Goal: Information Seeking & Learning: Check status

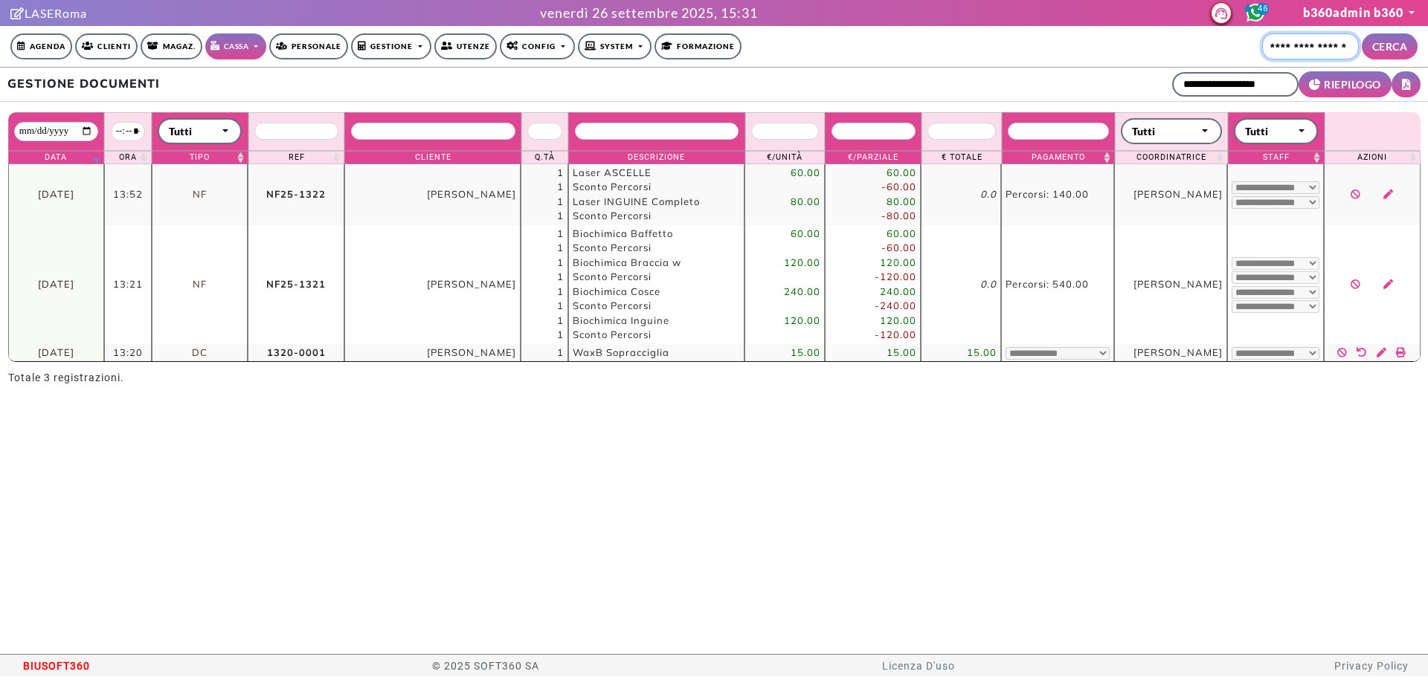
drag, startPoint x: 1269, startPoint y: 56, endPoint x: 1289, endPoint y: 53, distance: 20.3
click at [1287, 53] on input "Cerca cliente..." at bounding box center [1310, 46] width 97 height 26
type input "**********"
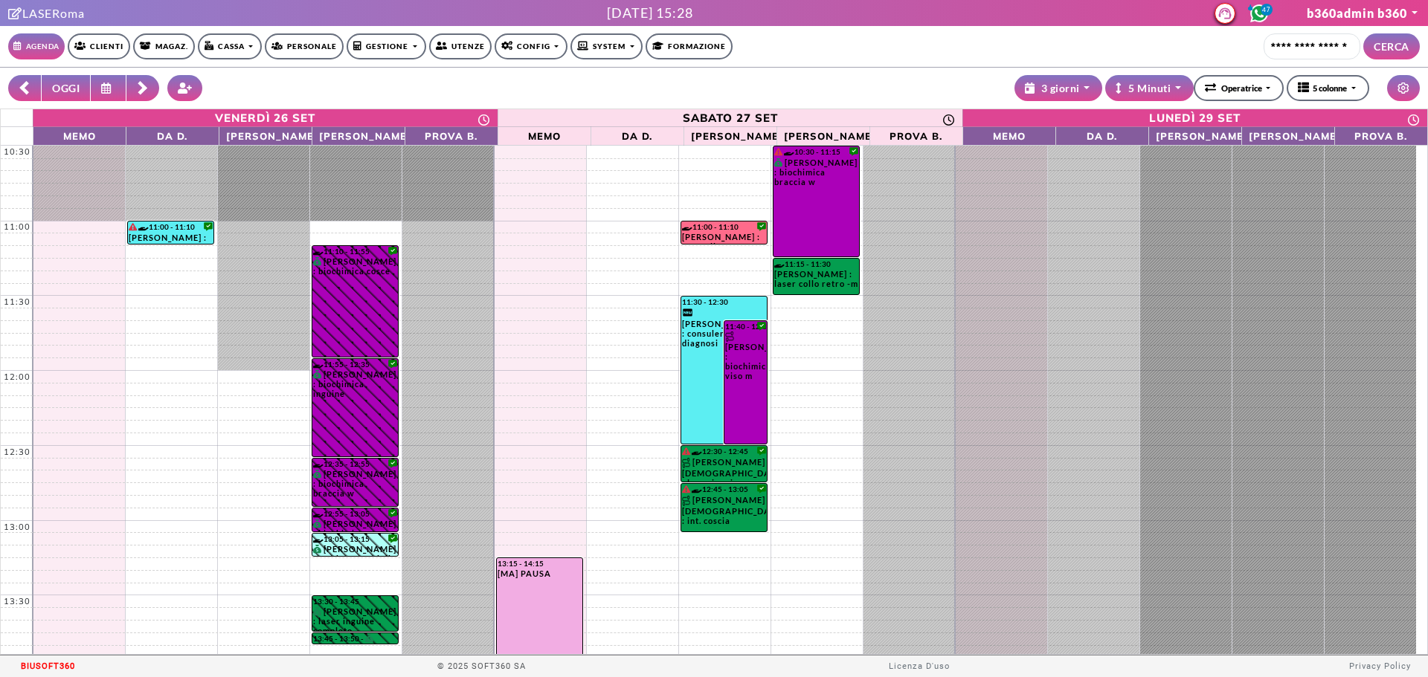
select select "**********"
select select "*"
click at [254, 46] on link "Cassa" at bounding box center [230, 46] width 64 height 26
click at [257, 97] on link "Gestione documenti" at bounding box center [257, 98] width 117 height 22
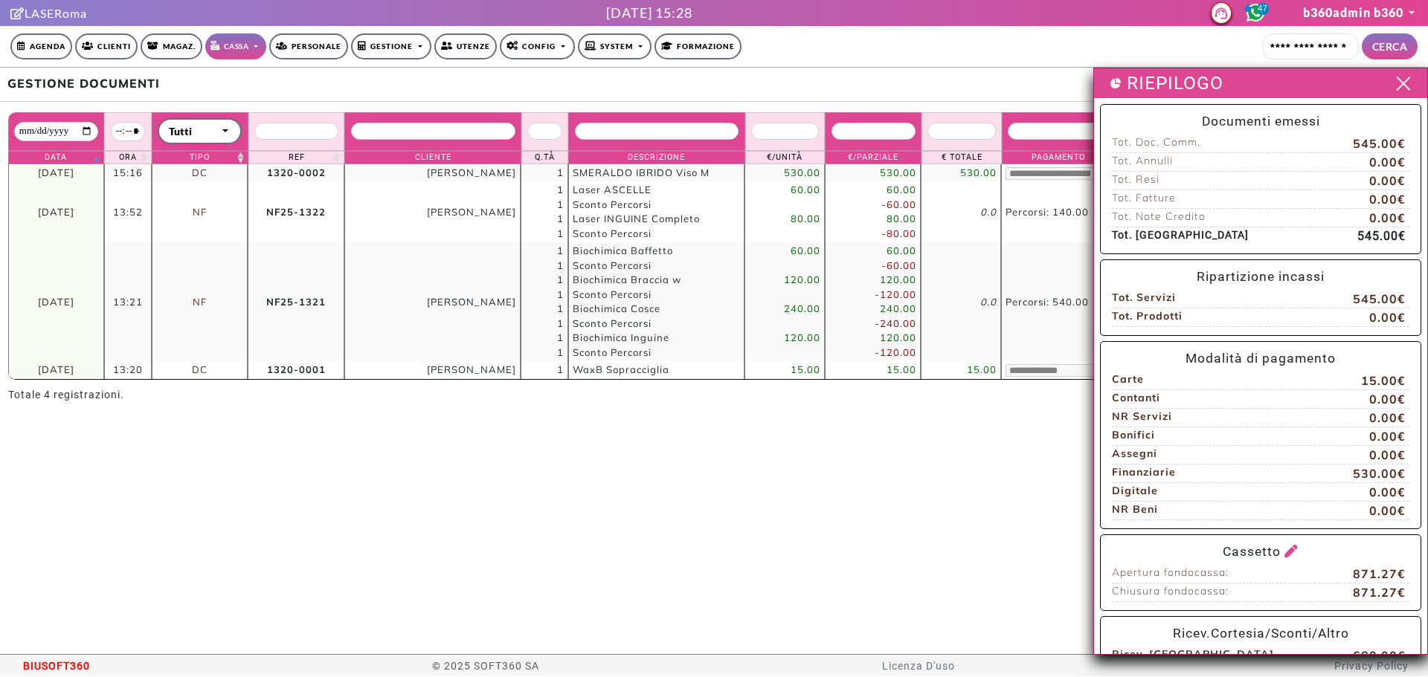
click at [1391, 78] on span at bounding box center [1402, 83] width 22 height 19
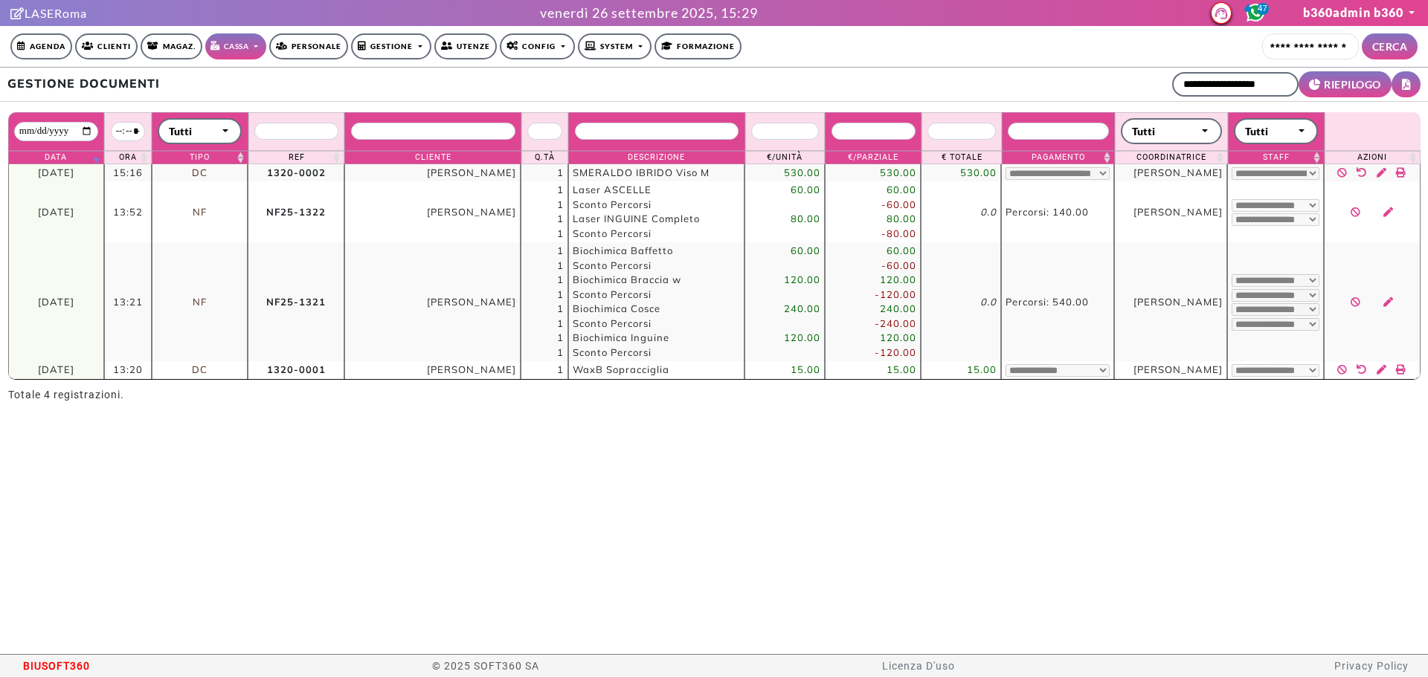
click at [416, 53] on link "Gestione" at bounding box center [391, 46] width 81 height 26
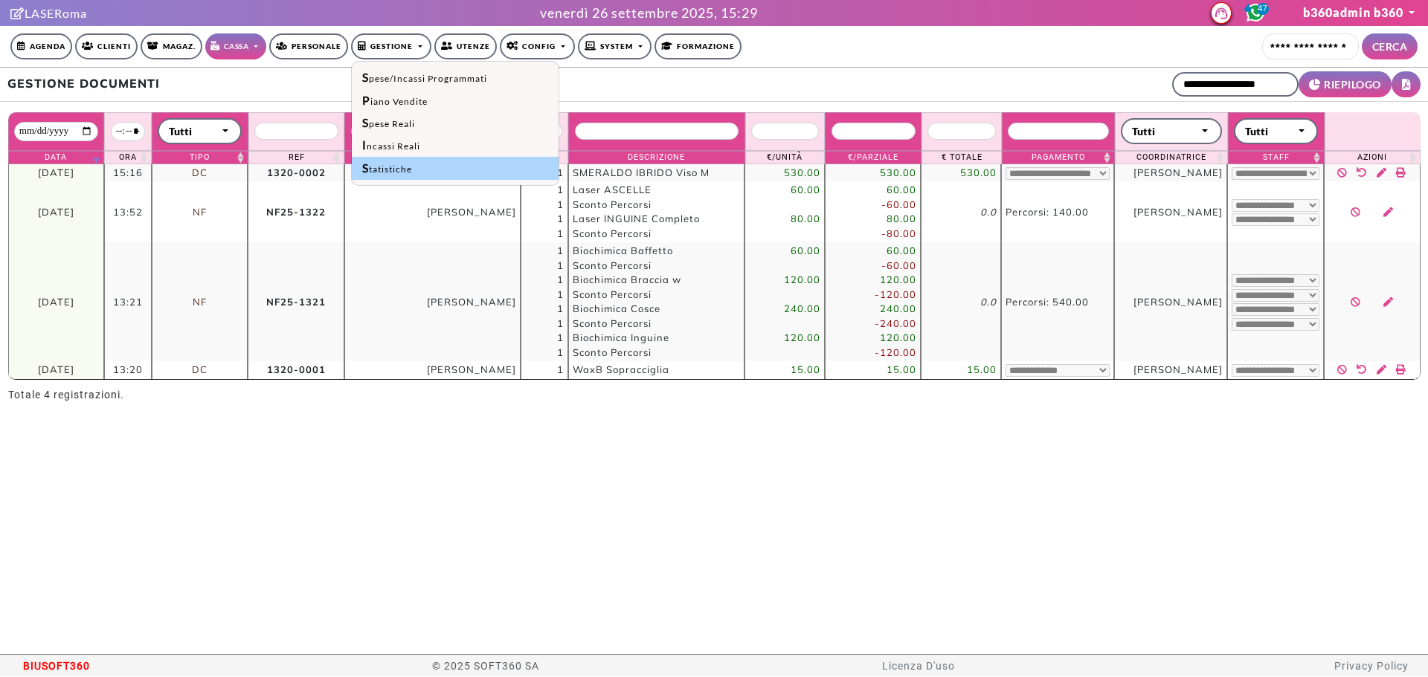
click at [404, 167] on link "Statistiche" at bounding box center [455, 168] width 207 height 22
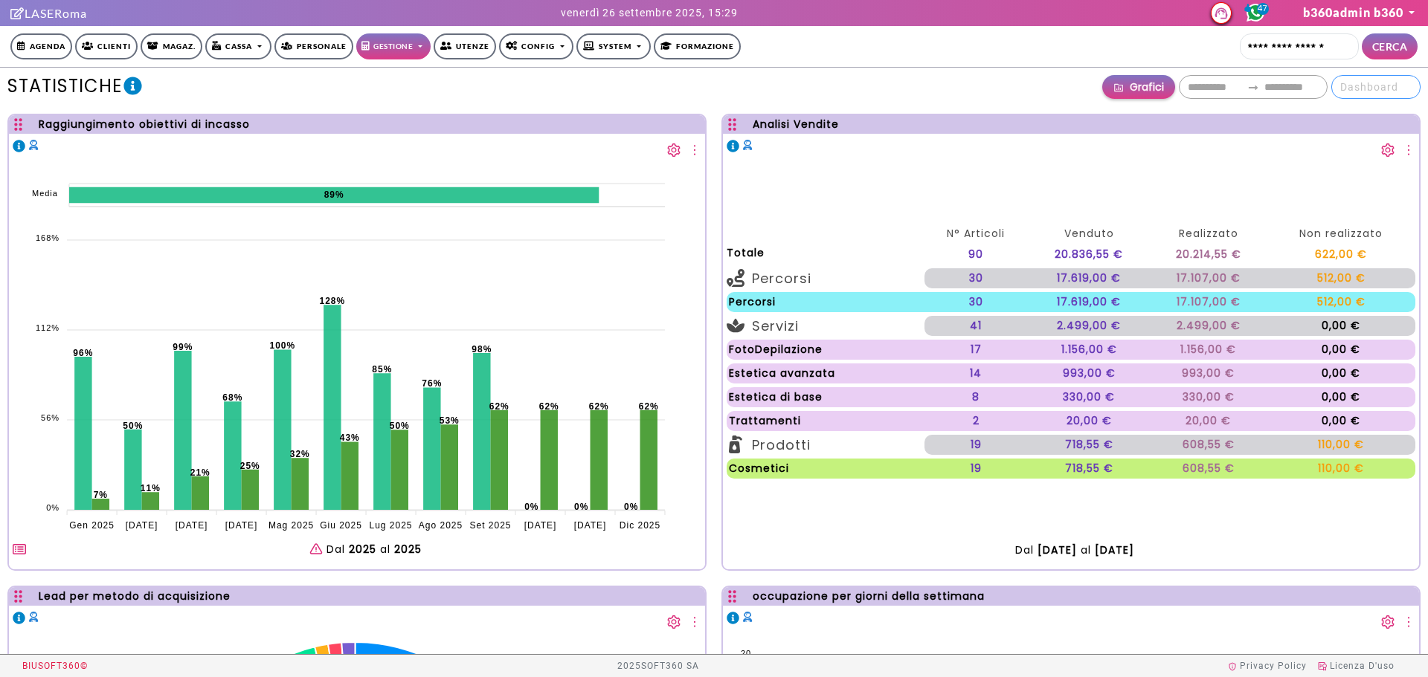
click at [1375, 79] on span "Dashboard" at bounding box center [1375, 87] width 71 height 22
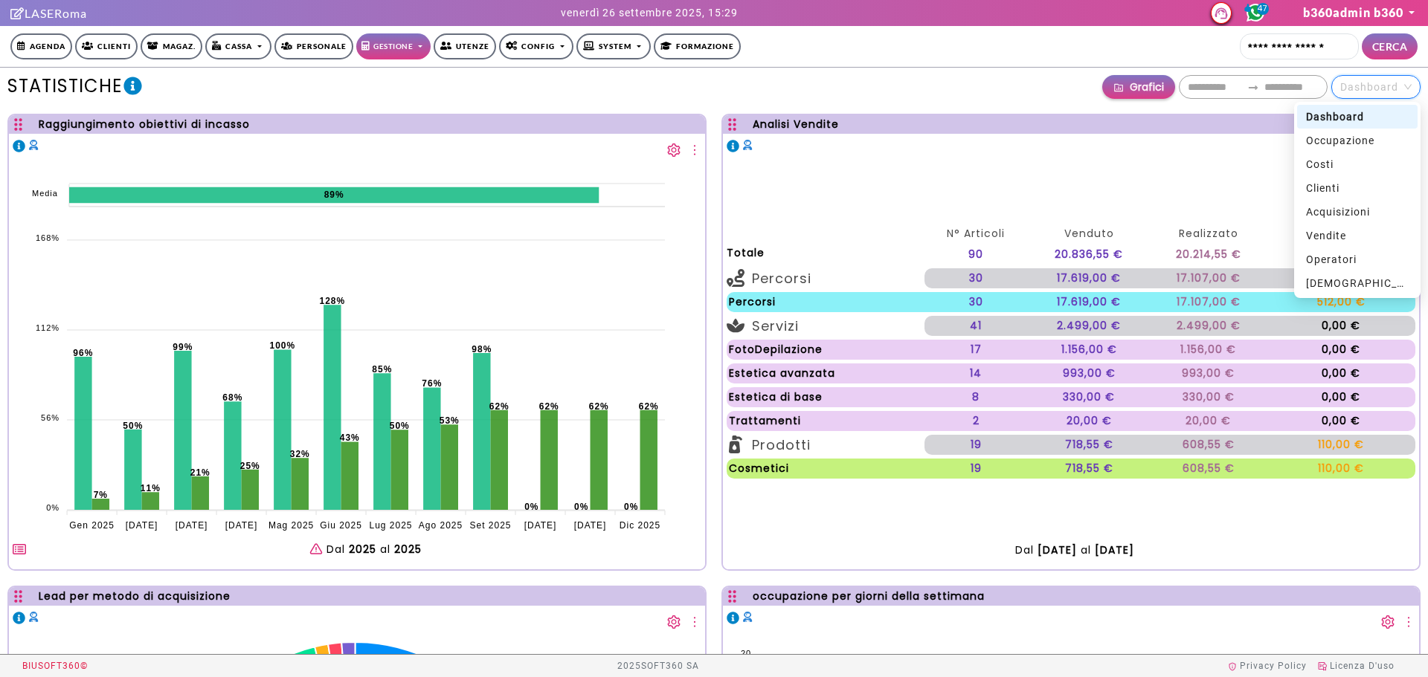
click at [1060, 86] on div "**********" at bounding box center [771, 87] width 1298 height 24
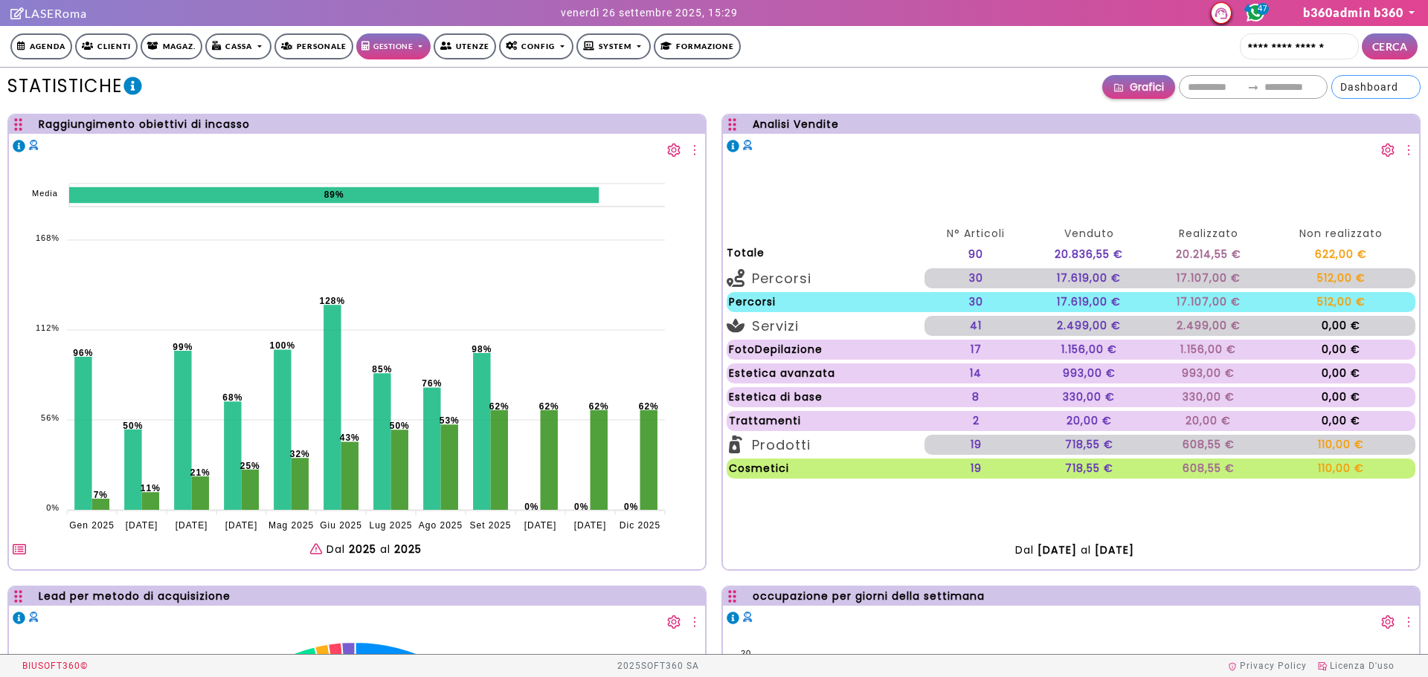
click at [1390, 87] on span "Dashboard" at bounding box center [1375, 87] width 71 height 22
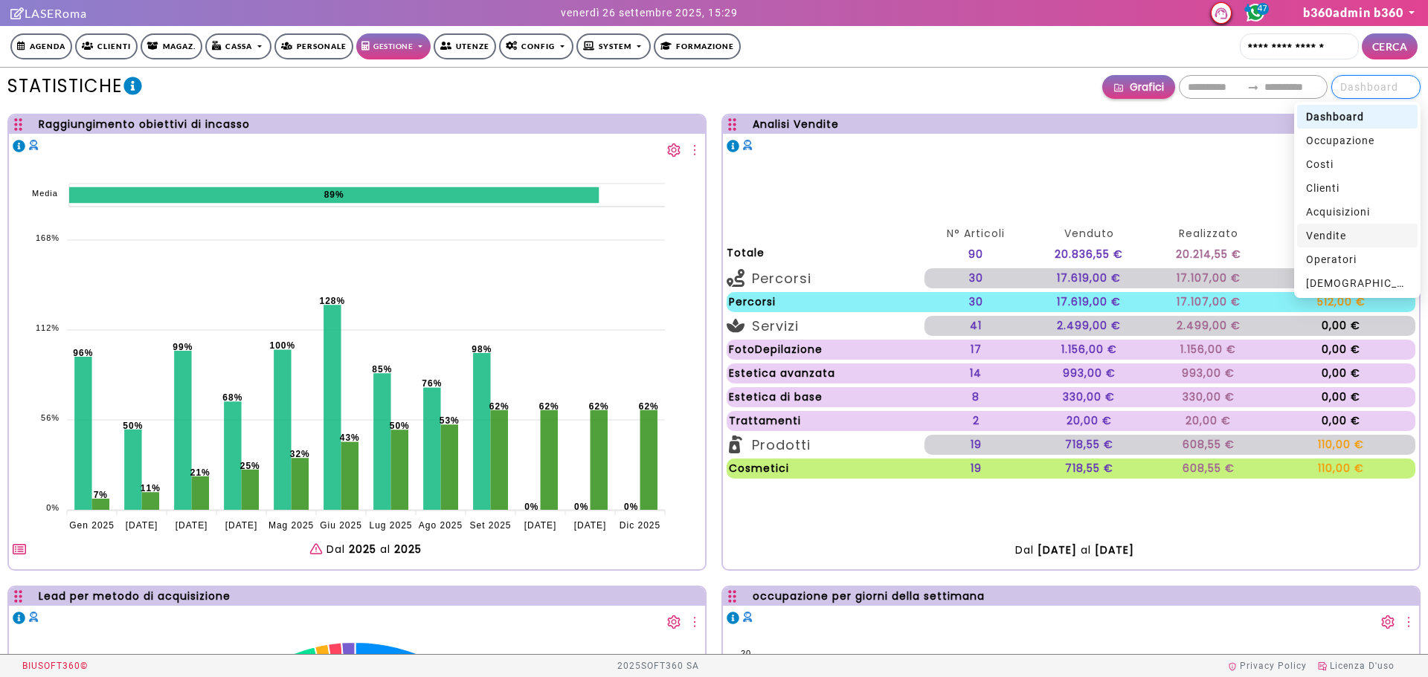
click at [1347, 232] on div "Vendite" at bounding box center [1357, 236] width 103 height 16
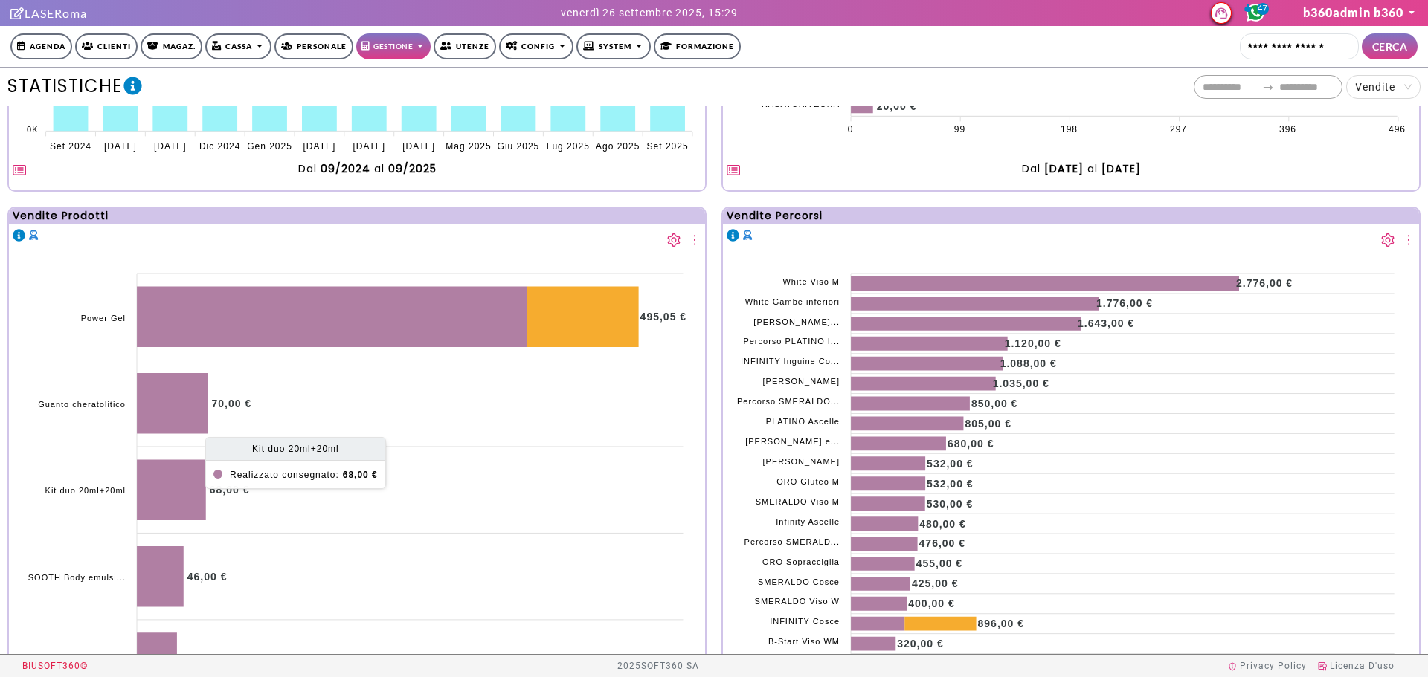
scroll to position [1091, 0]
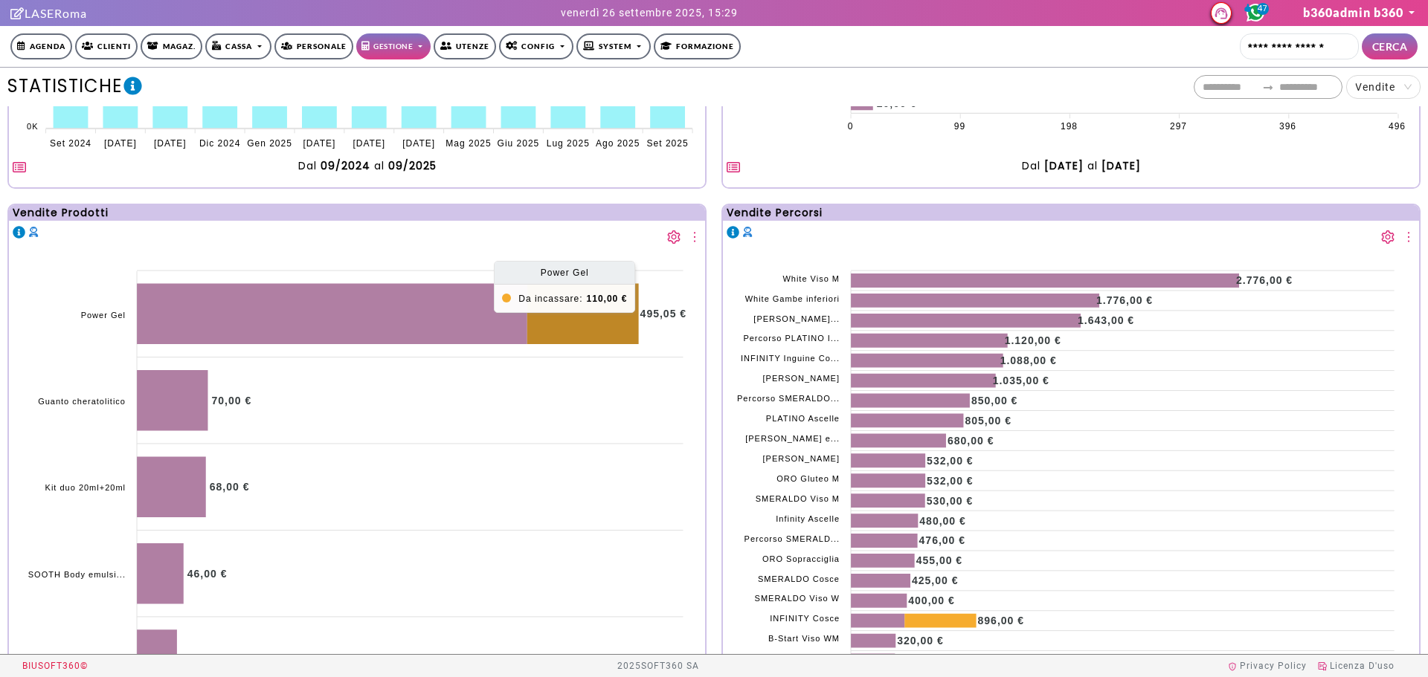
click at [544, 331] on icon at bounding box center [583, 313] width 112 height 61
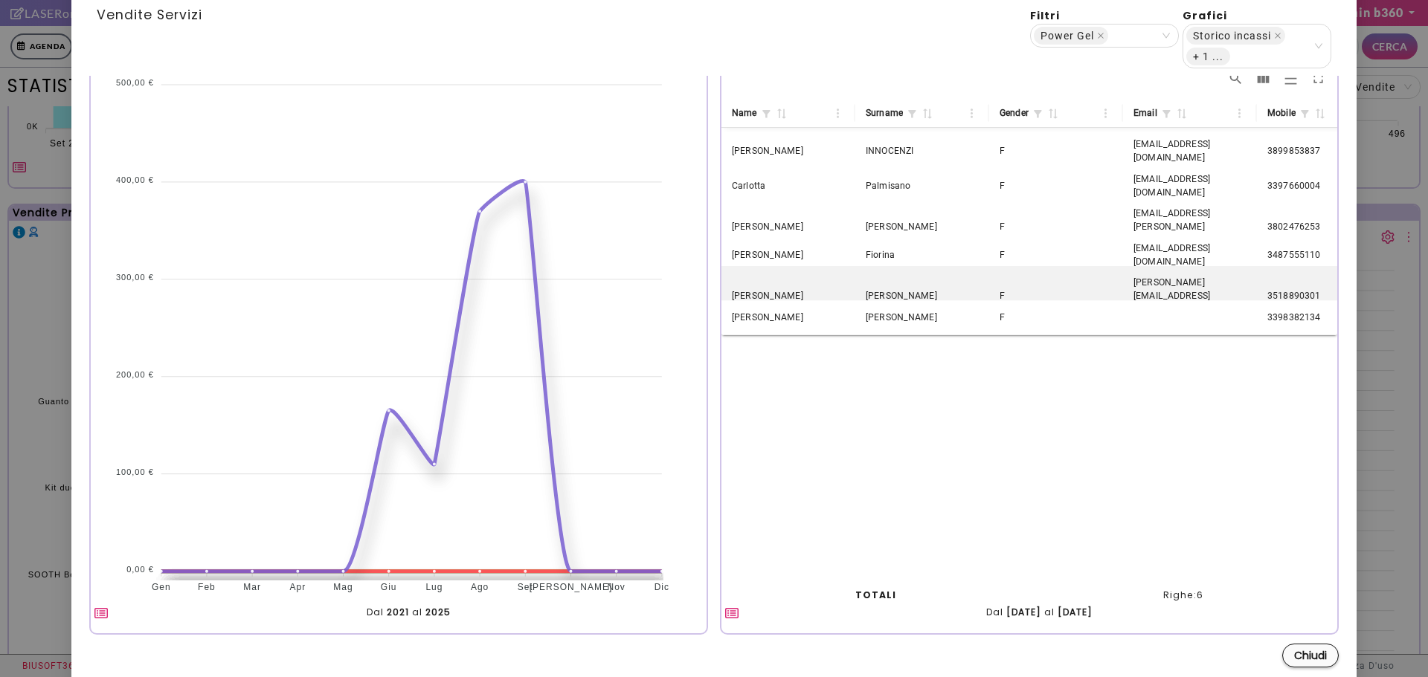
scroll to position [0, 0]
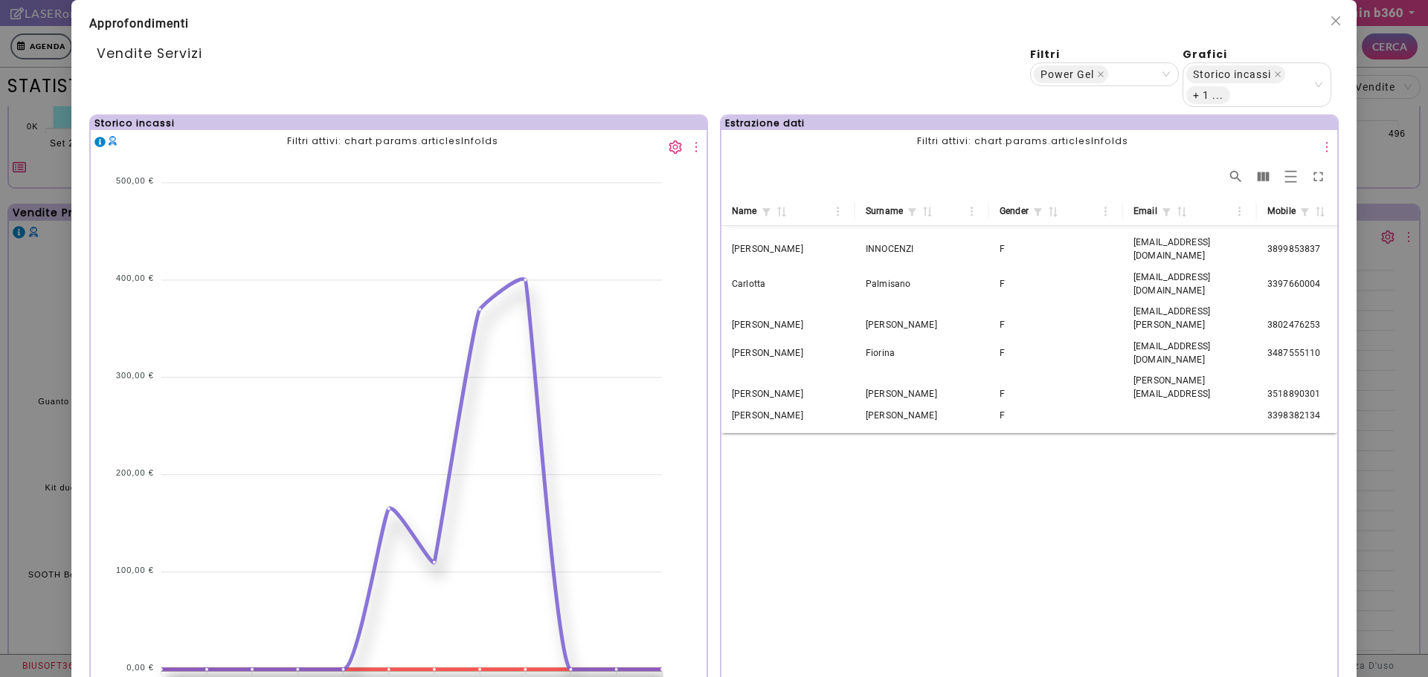
click at [1330, 11] on div "Approfondimenti Vendite Servizi filtri Power Gel grafici Storico incassi + 1 ..…" at bounding box center [713, 390] width 1285 height 781
click at [1329, 18] on icon "close" at bounding box center [1335, 21] width 12 height 12
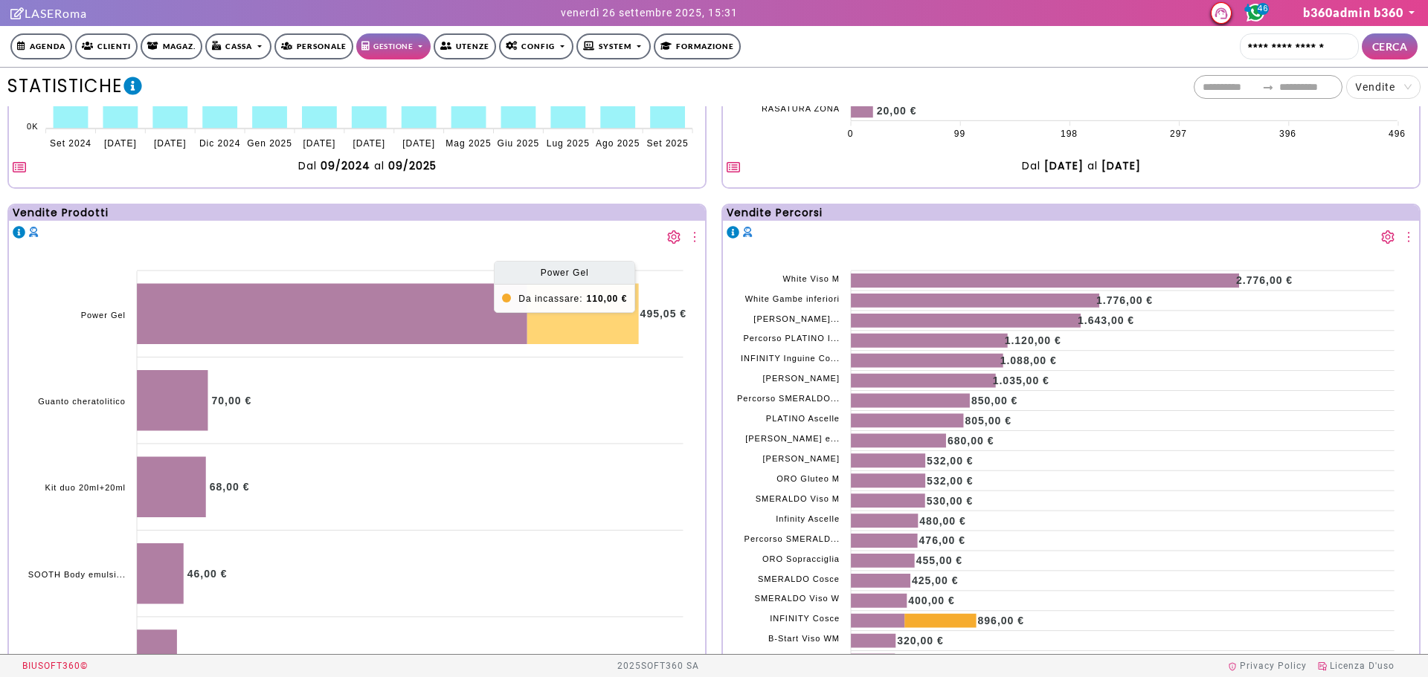
click at [603, 315] on icon at bounding box center [583, 313] width 112 height 61
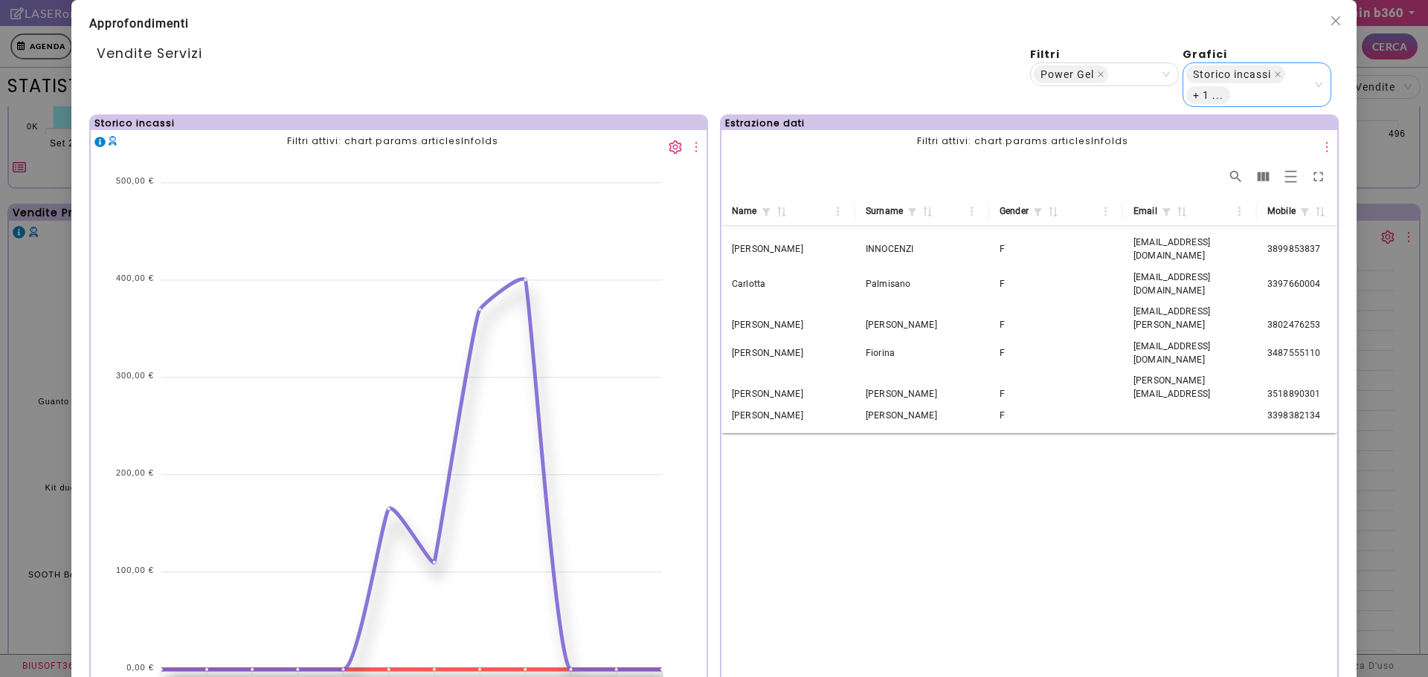
click at [1315, 88] on div "Storico incassi + 1 ..." at bounding box center [1256, 84] width 149 height 45
click at [868, 85] on div "Vendite Servizi" at bounding box center [563, 76] width 933 height 61
click at [1329, 25] on icon "close" at bounding box center [1335, 21] width 12 height 12
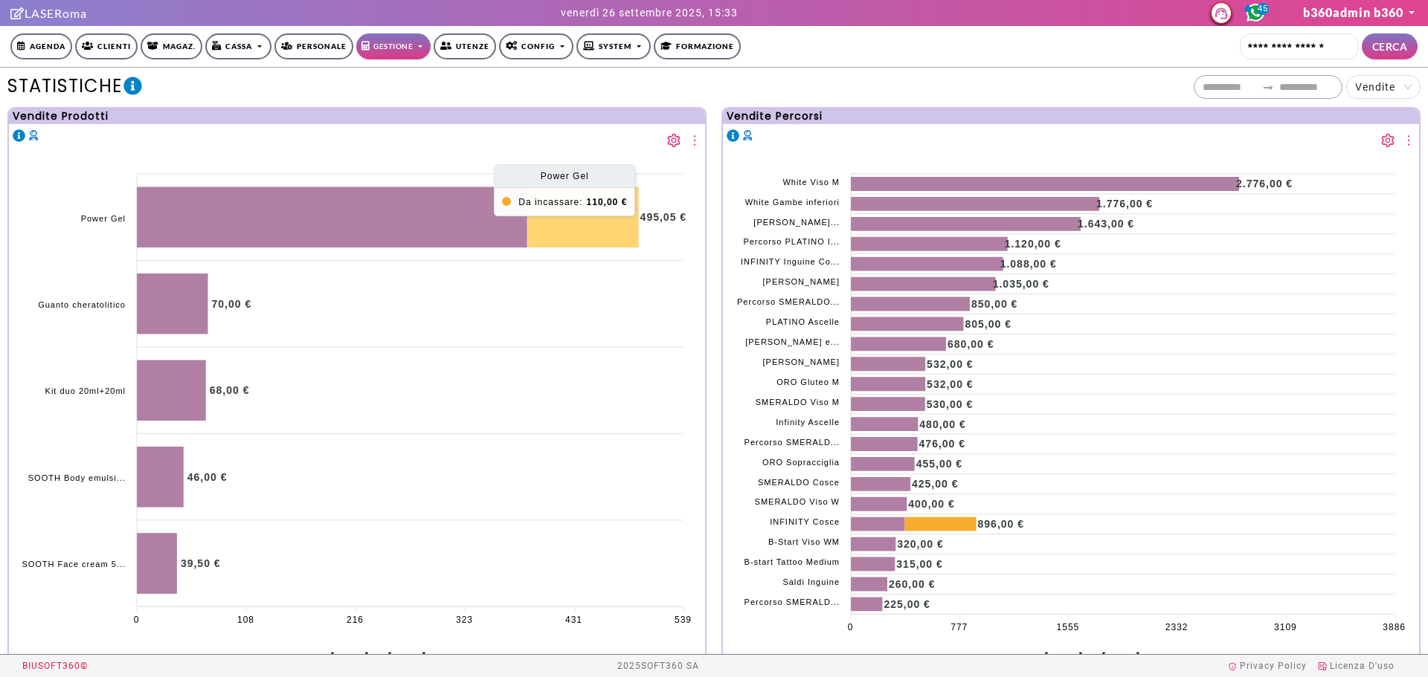
scroll to position [1190, 0]
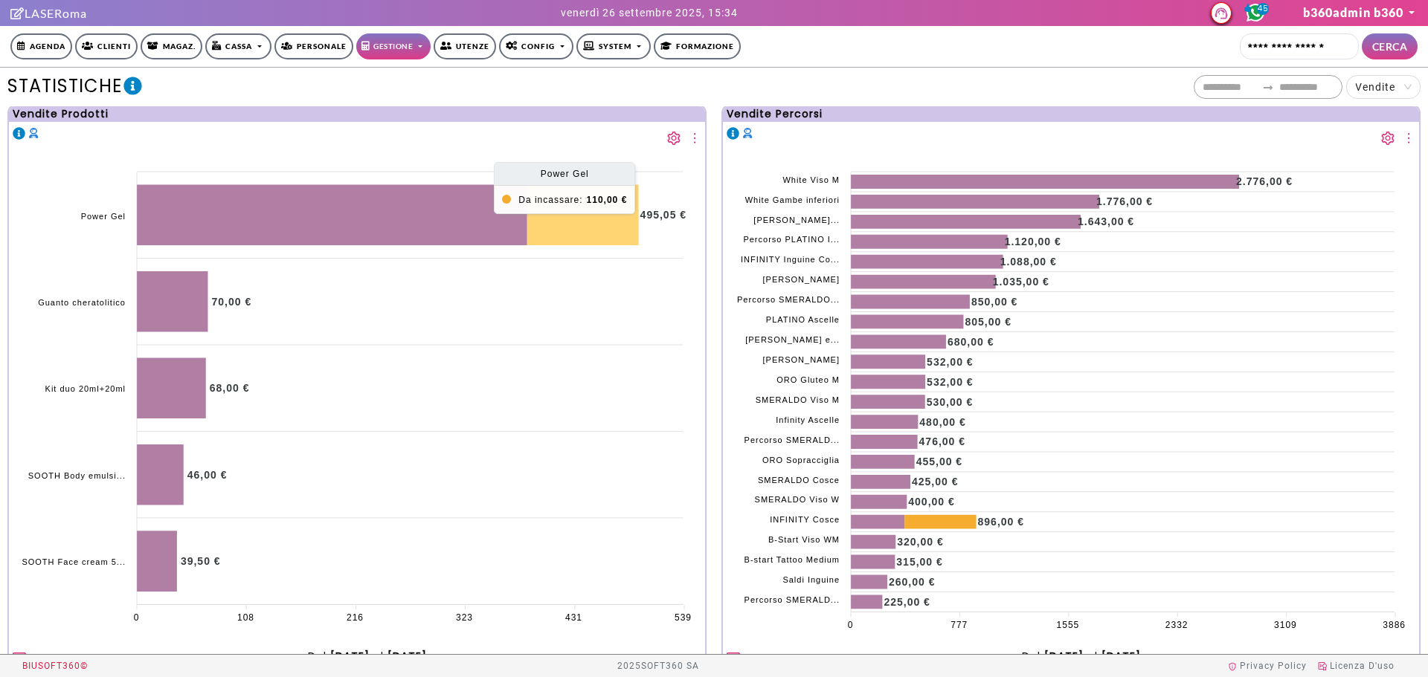
click at [558, 215] on icon at bounding box center [583, 214] width 112 height 61
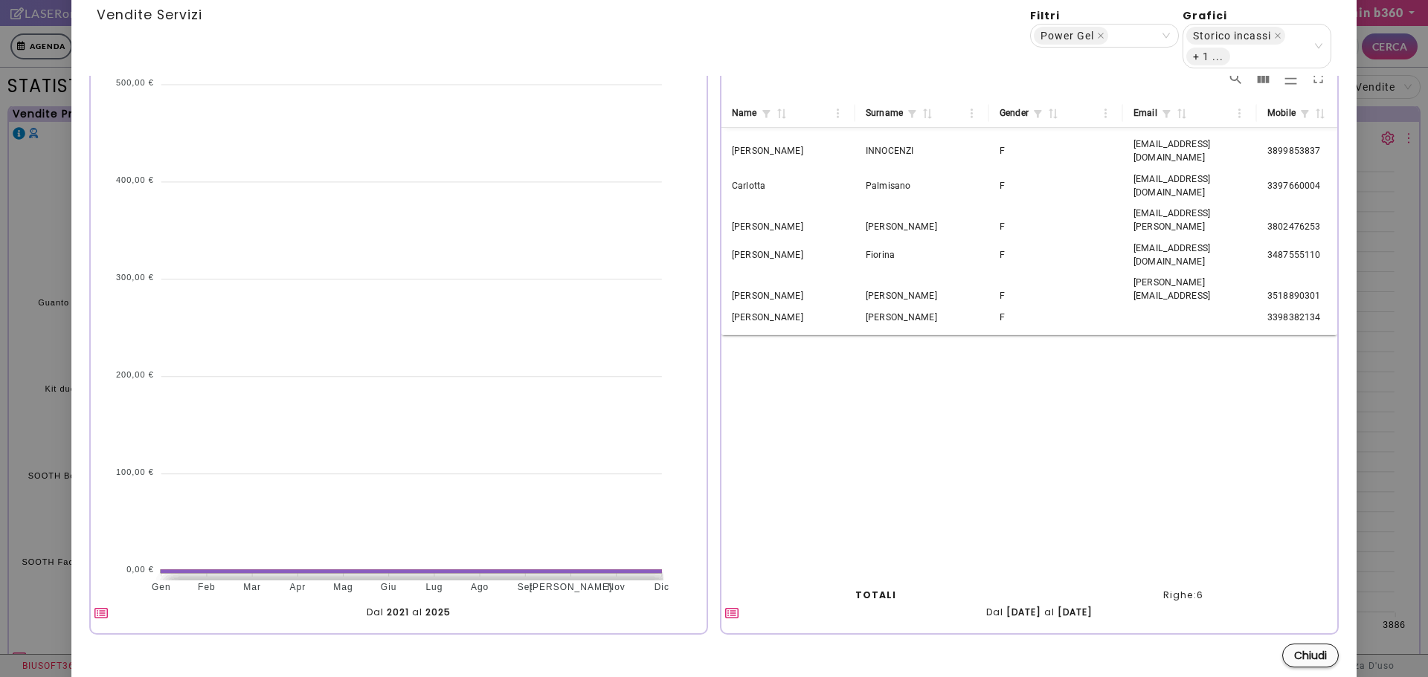
scroll to position [0, 0]
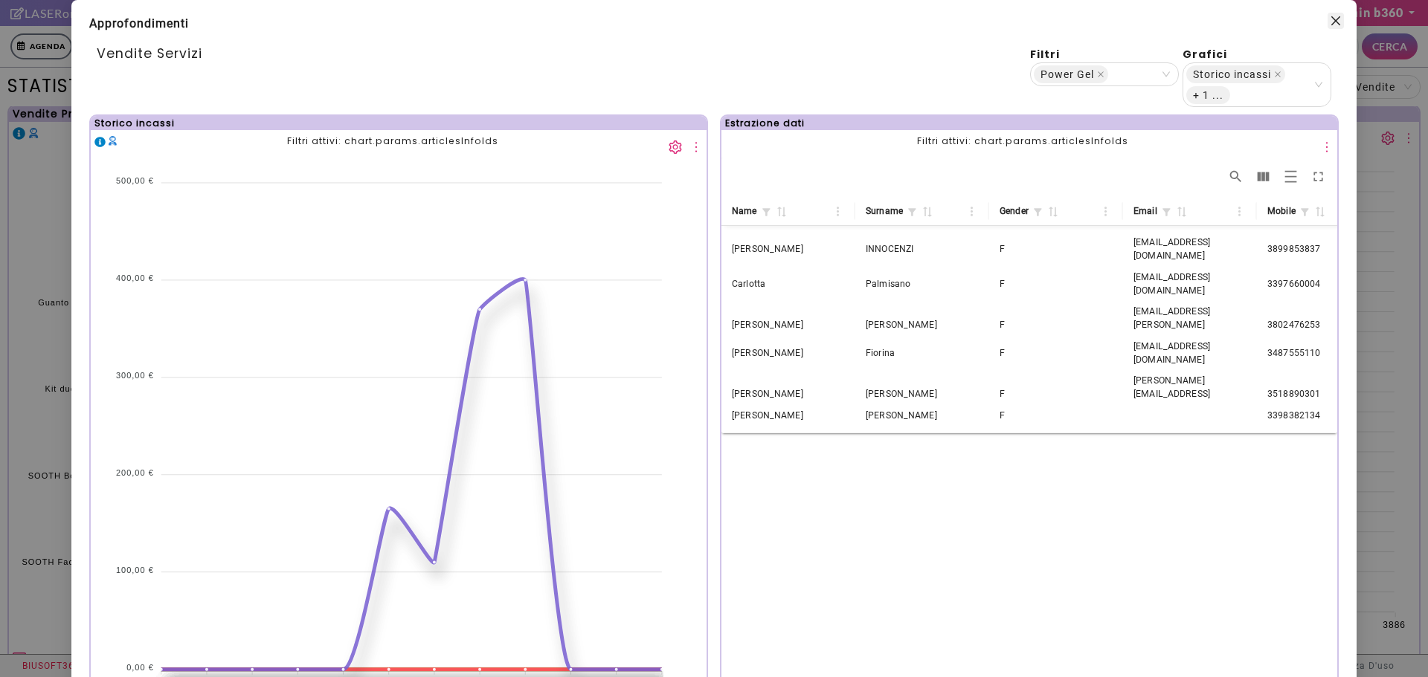
click at [1331, 24] on icon "close" at bounding box center [1335, 20] width 9 height 9
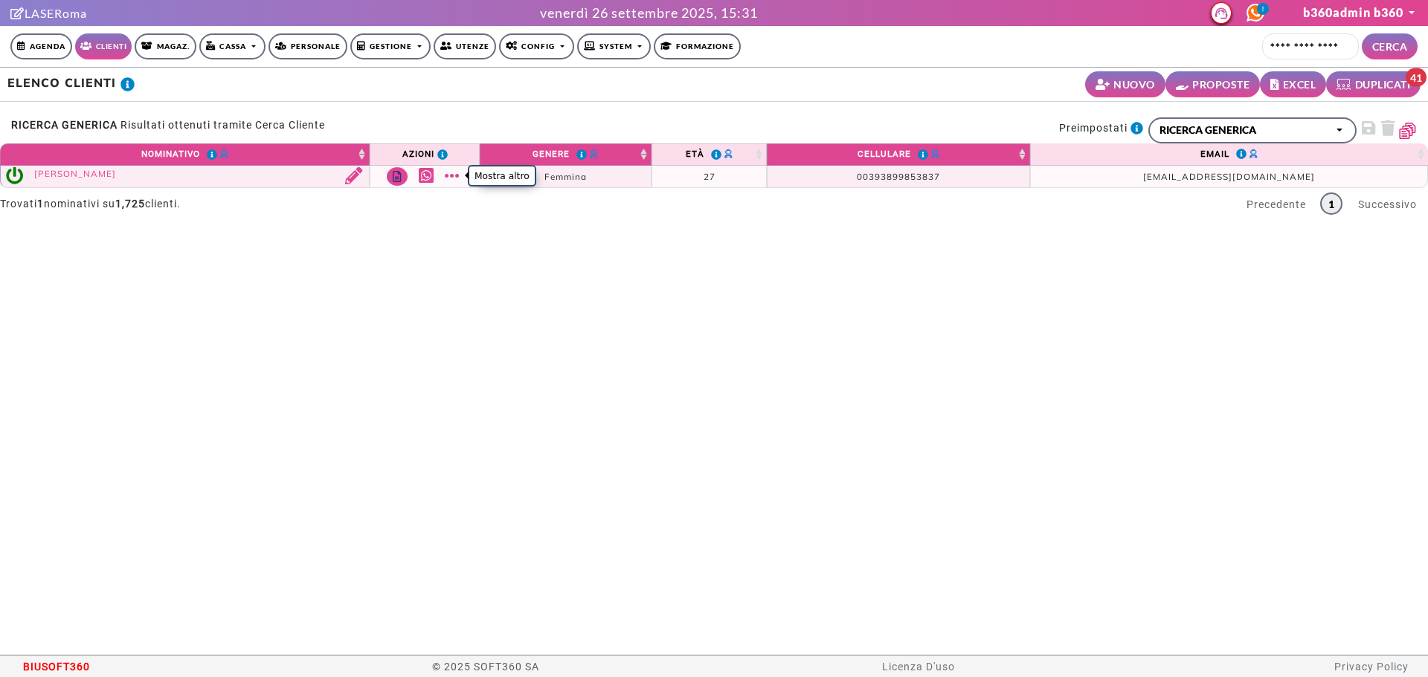
click at [446, 177] on link "Mostra altro" at bounding box center [454, 175] width 19 height 17
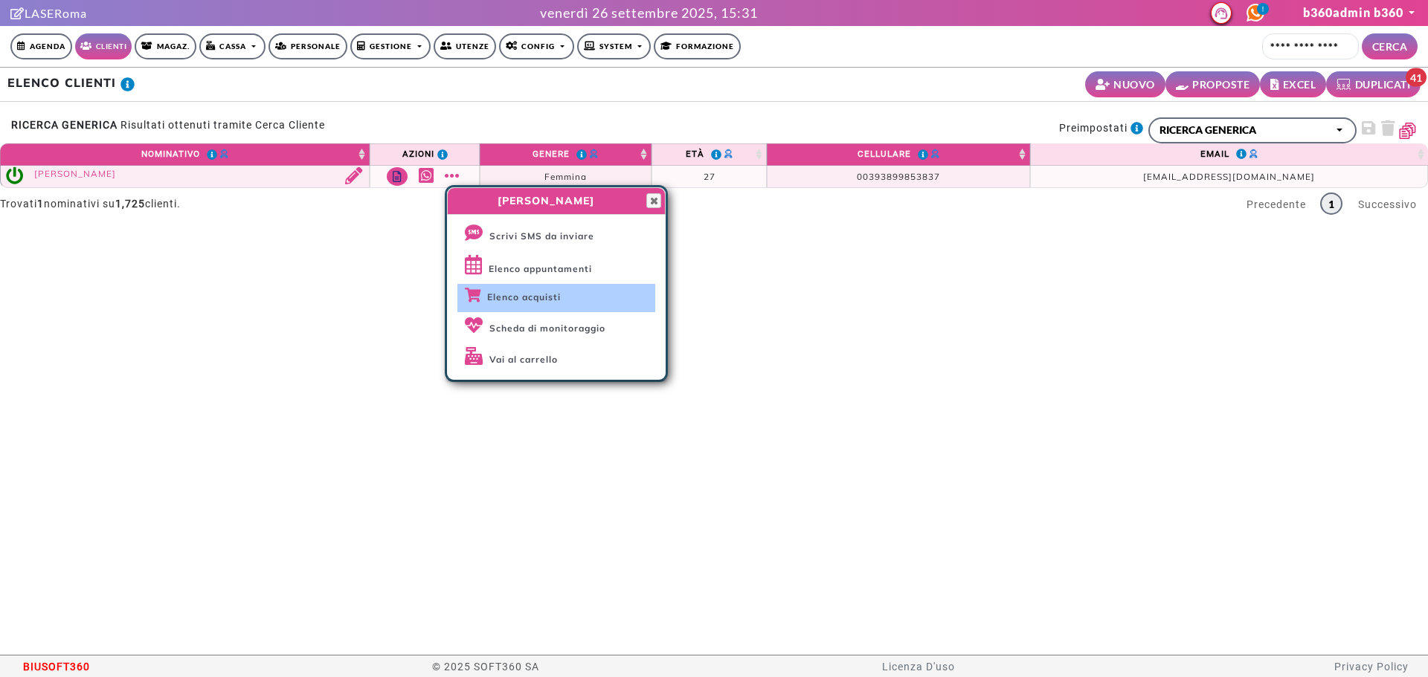
click at [504, 288] on link "Elenco acquisti" at bounding box center [556, 298] width 198 height 28
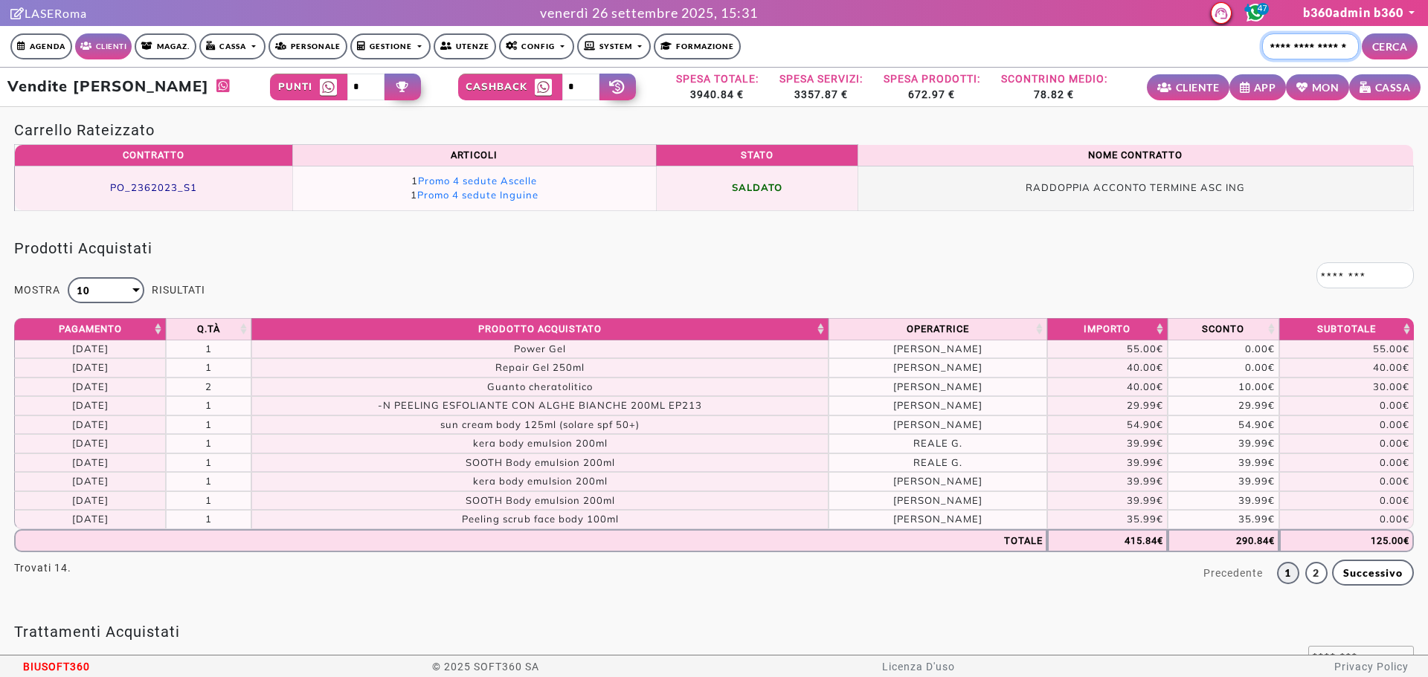
click at [1289, 48] on input "Cerca cliente..." at bounding box center [1310, 46] width 97 height 26
type input "**********"
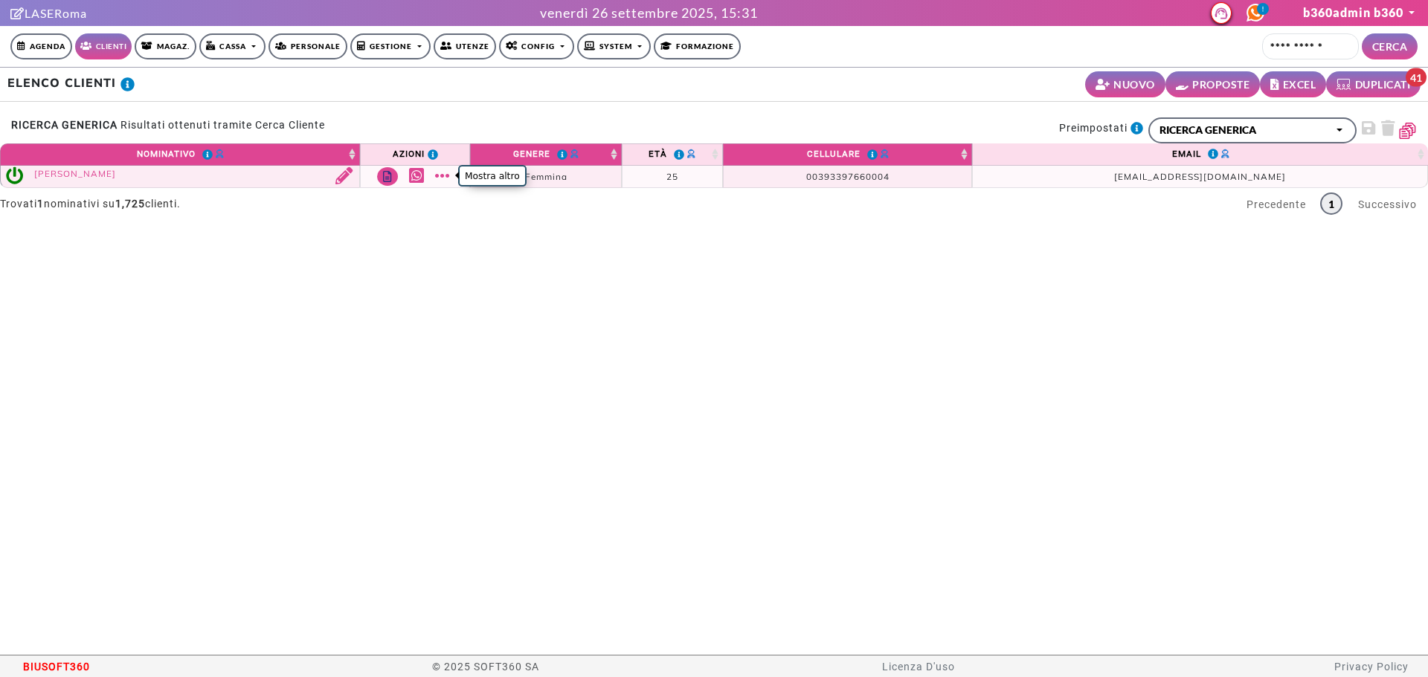
click at [446, 178] on link "Mostra altro" at bounding box center [444, 175] width 19 height 17
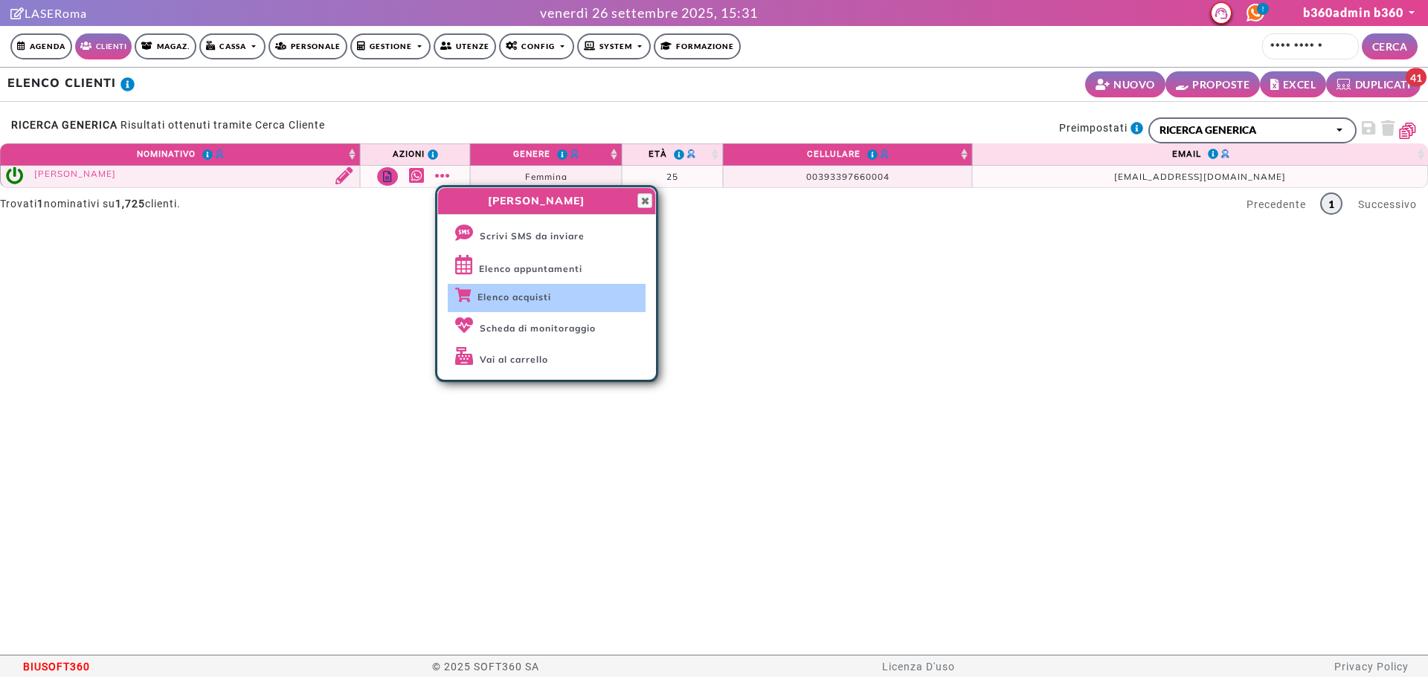
click at [498, 293] on span "Elenco acquisti" at bounding box center [514, 296] width 74 height 11
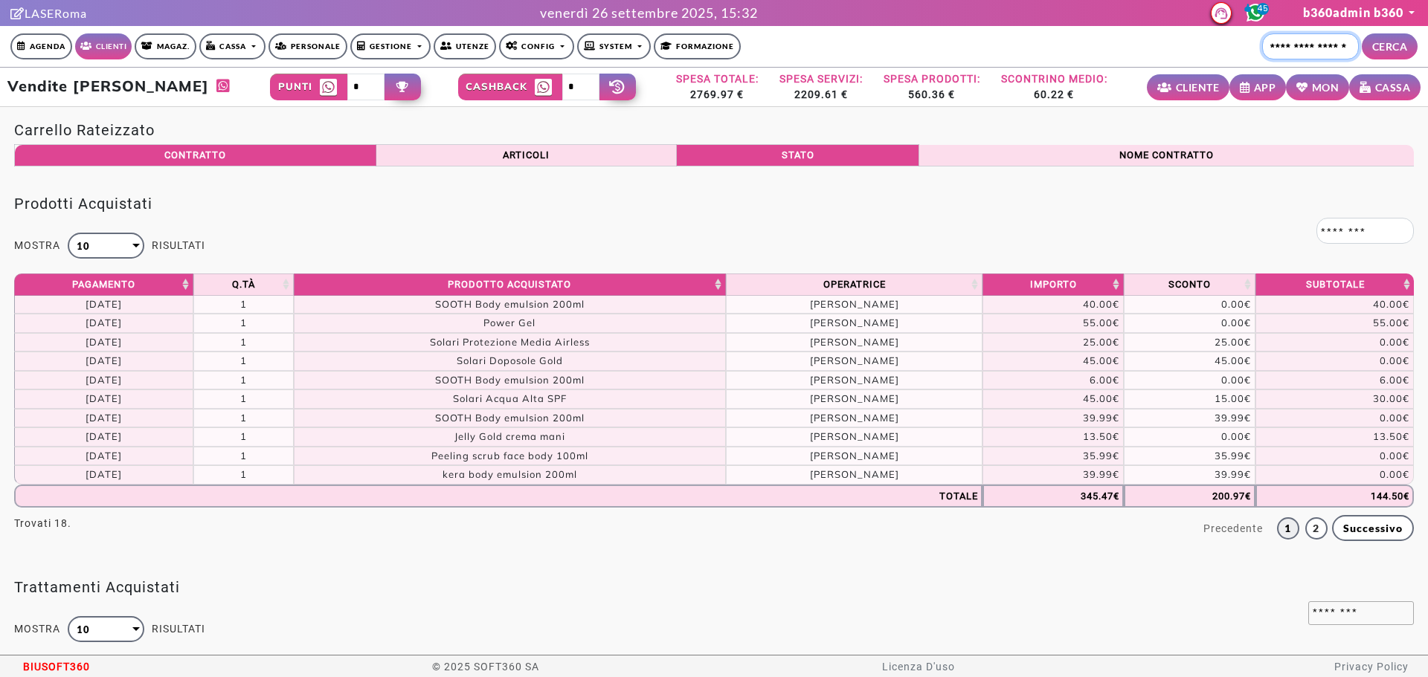
click at [1274, 38] on input "Cerca cliente..." at bounding box center [1310, 46] width 97 height 26
type input "**********"
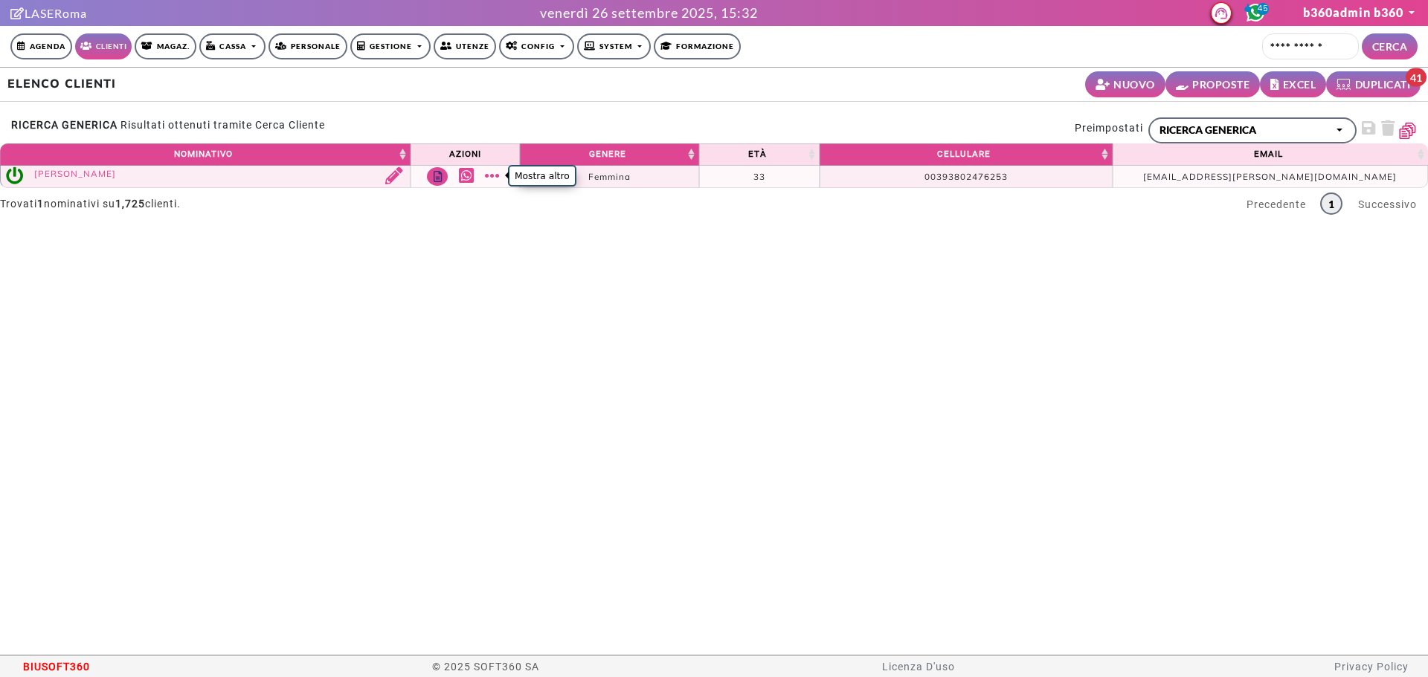
click at [502, 170] on link "Mostra altro" at bounding box center [494, 175] width 19 height 17
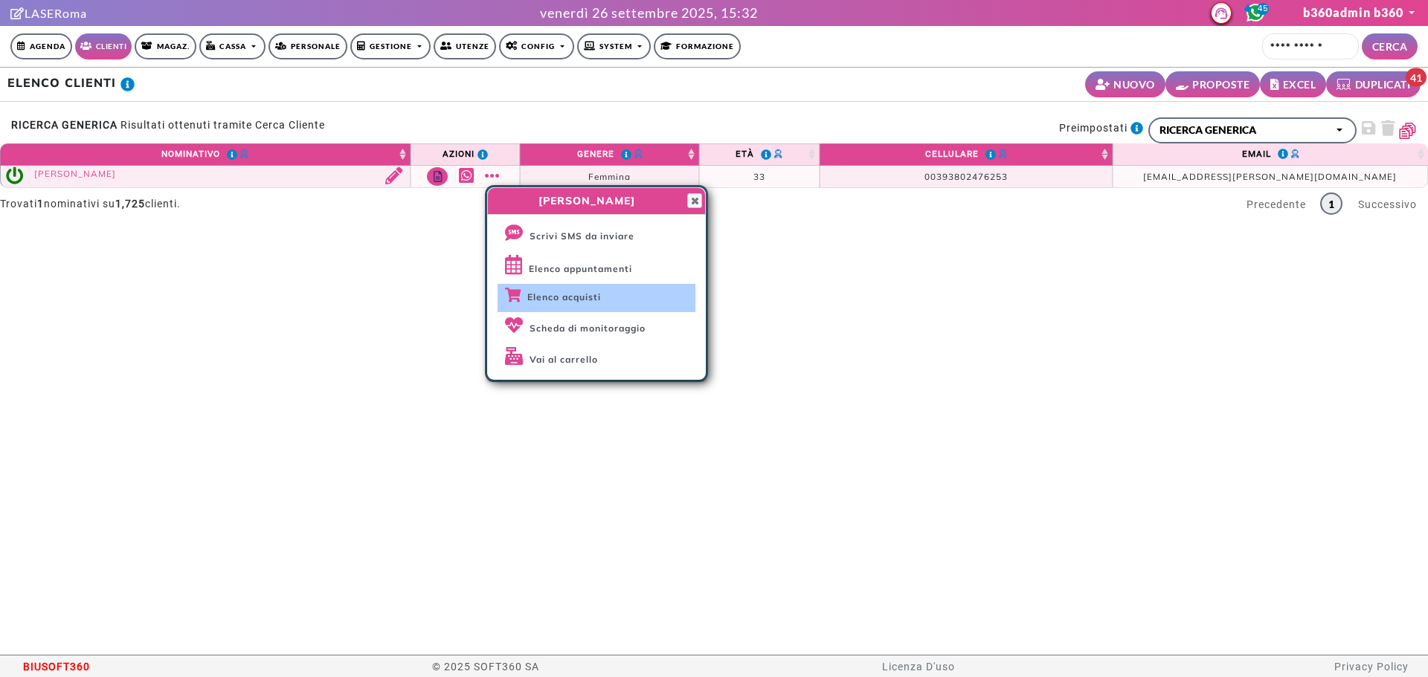
click at [560, 298] on span "Elenco acquisti" at bounding box center [564, 296] width 74 height 11
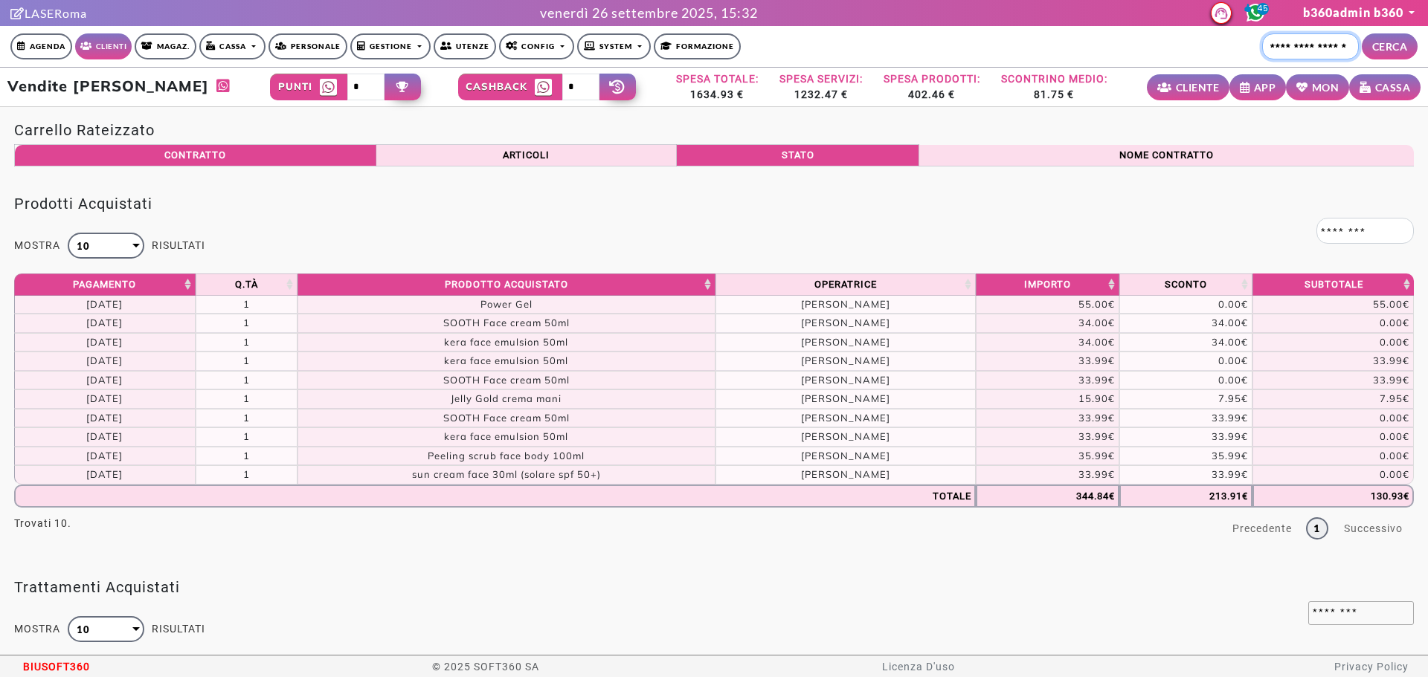
click at [1294, 46] on input "Cerca cliente..." at bounding box center [1310, 46] width 97 height 26
type input "**********"
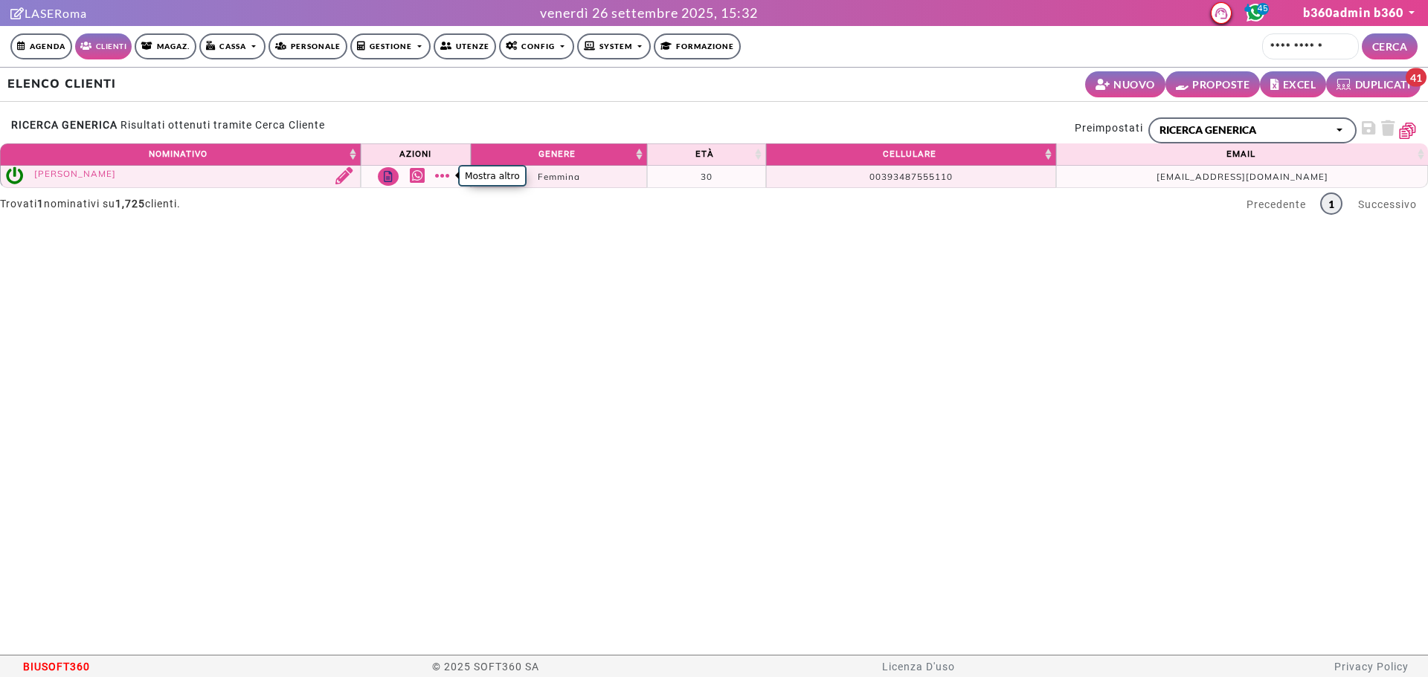
click at [445, 173] on link "Mostra altro" at bounding box center [444, 175] width 19 height 17
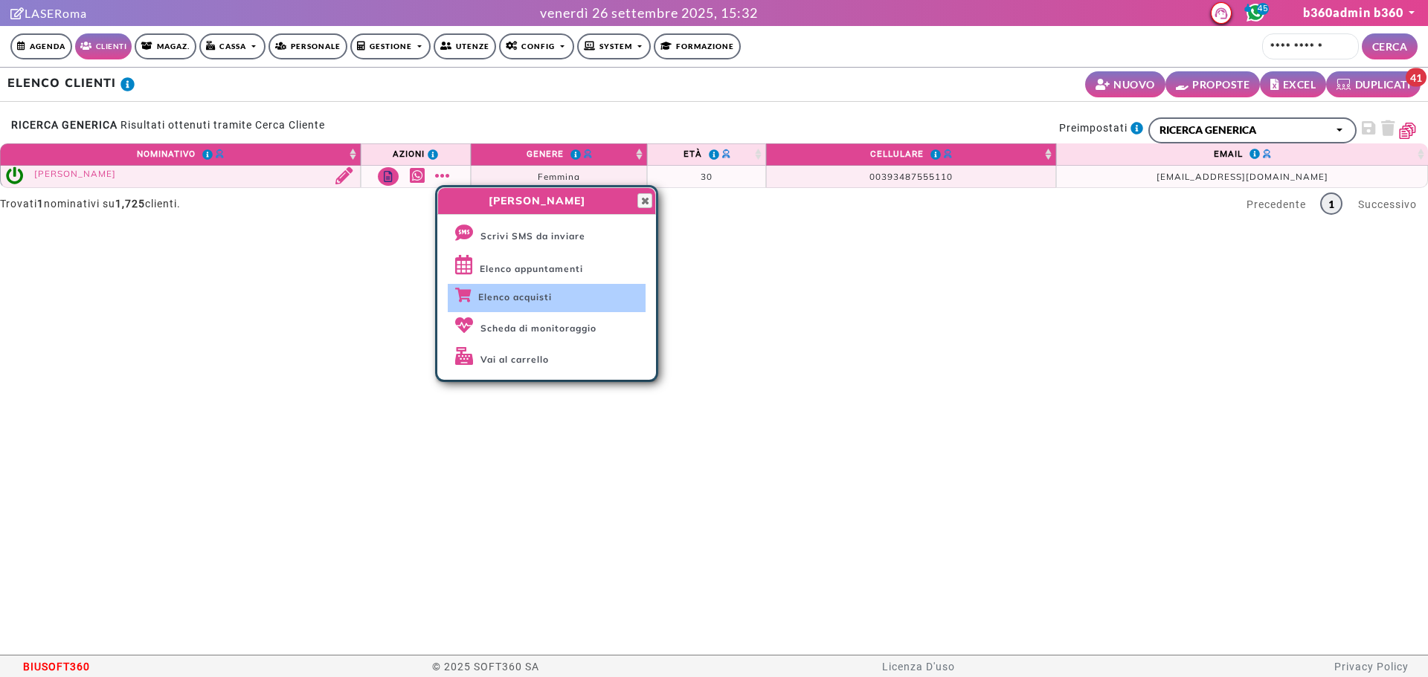
click at [482, 293] on span "Elenco acquisti" at bounding box center [515, 296] width 74 height 11
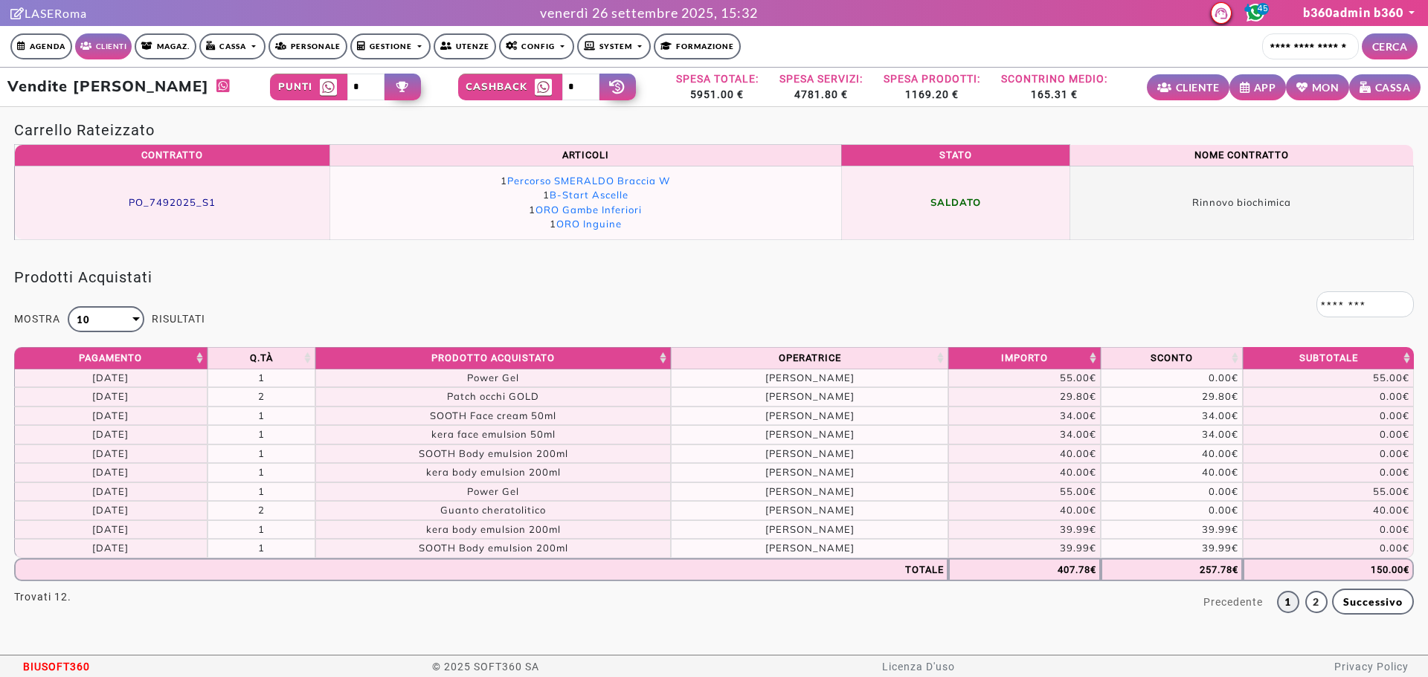
click at [155, 194] on td "PO_7492025_S1" at bounding box center [172, 203] width 315 height 74
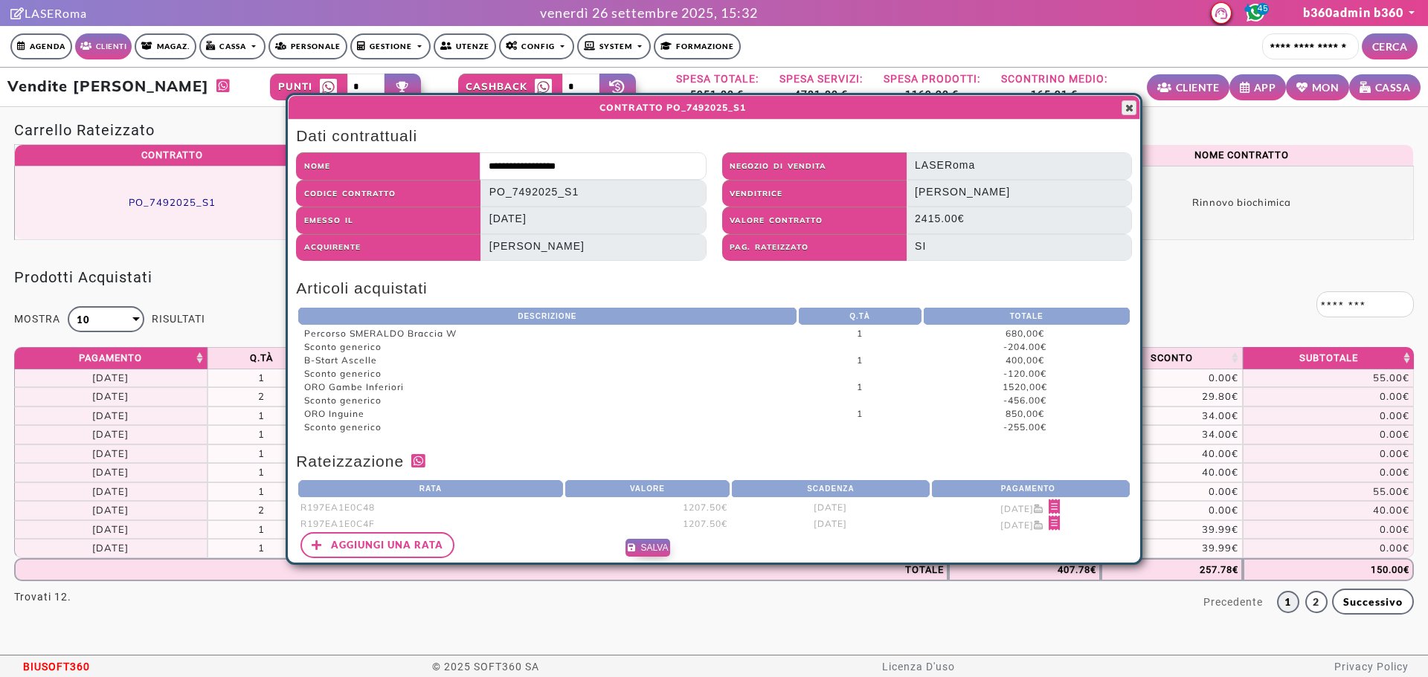
click at [1132, 109] on span "button" at bounding box center [1129, 108] width 12 height 12
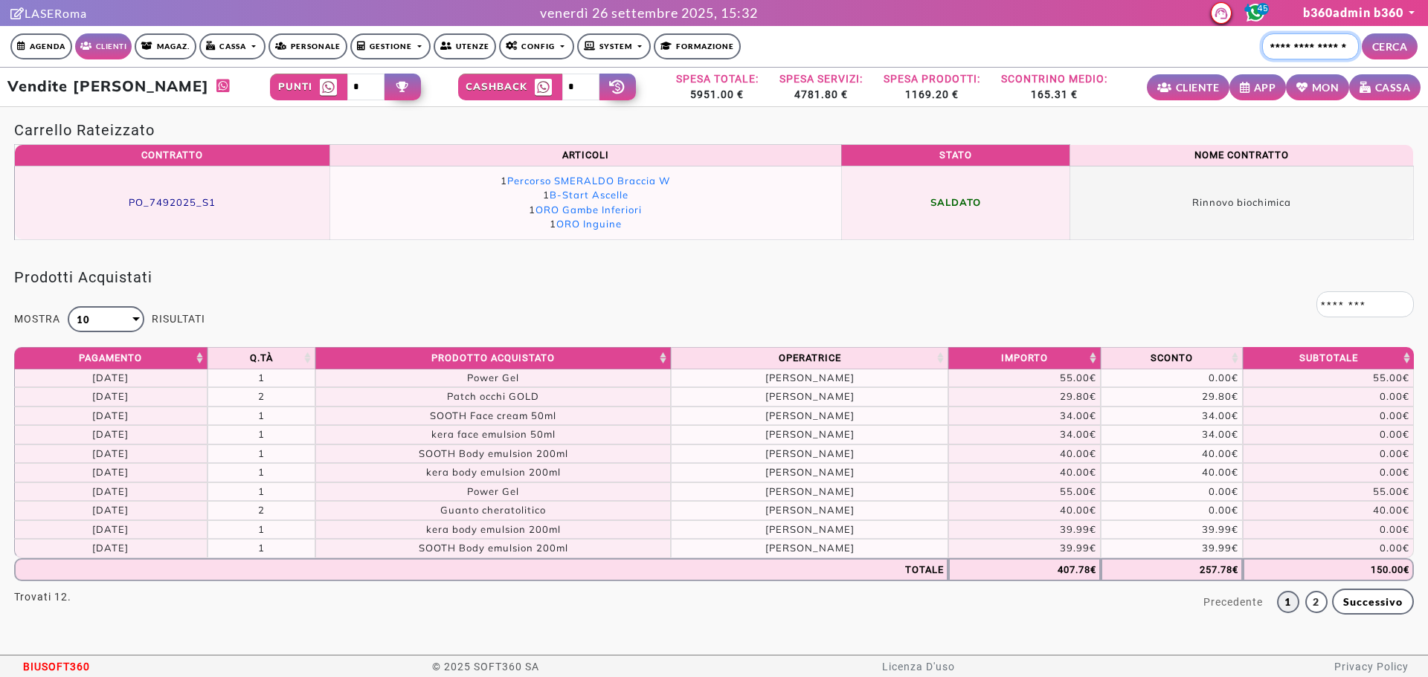
click at [1306, 54] on input "Cerca cliente..." at bounding box center [1310, 46] width 97 height 26
type input "**********"
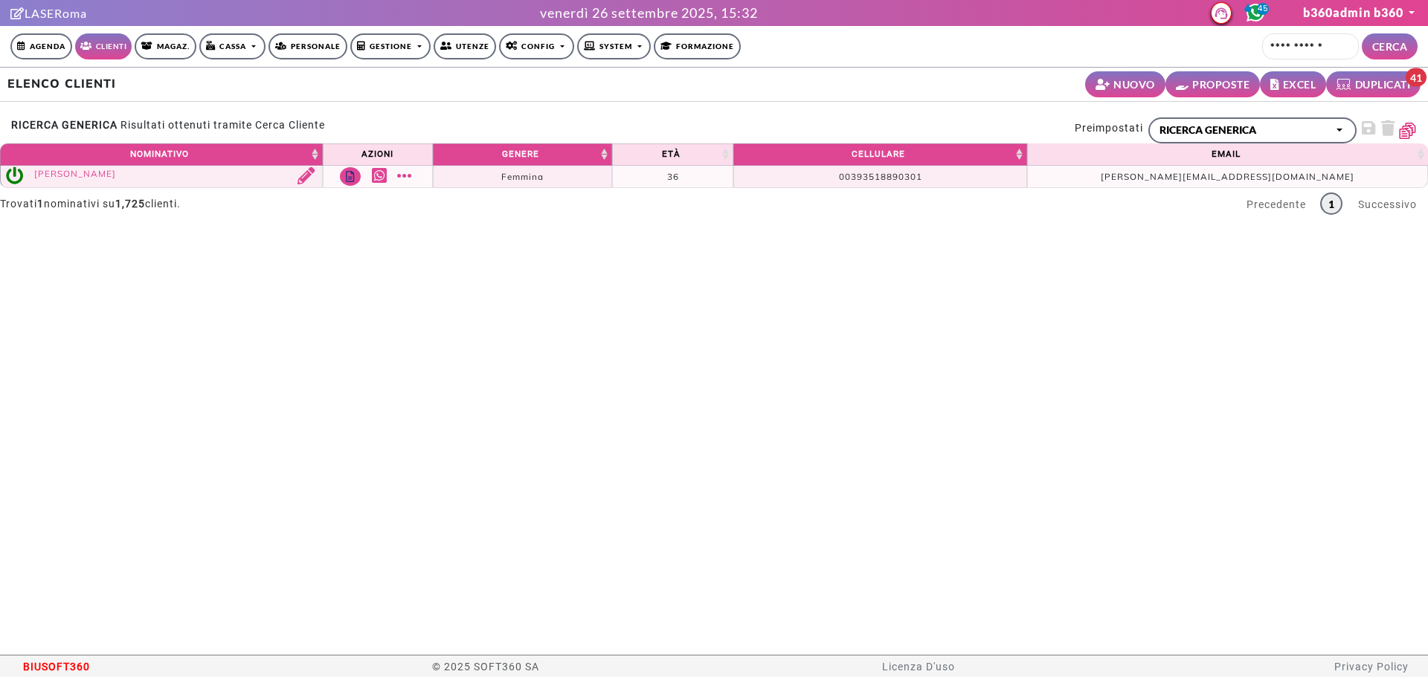
click at [408, 159] on th "Azioni" at bounding box center [378, 155] width 110 height 22
click at [416, 182] on link "Mostra altro" at bounding box center [406, 175] width 19 height 17
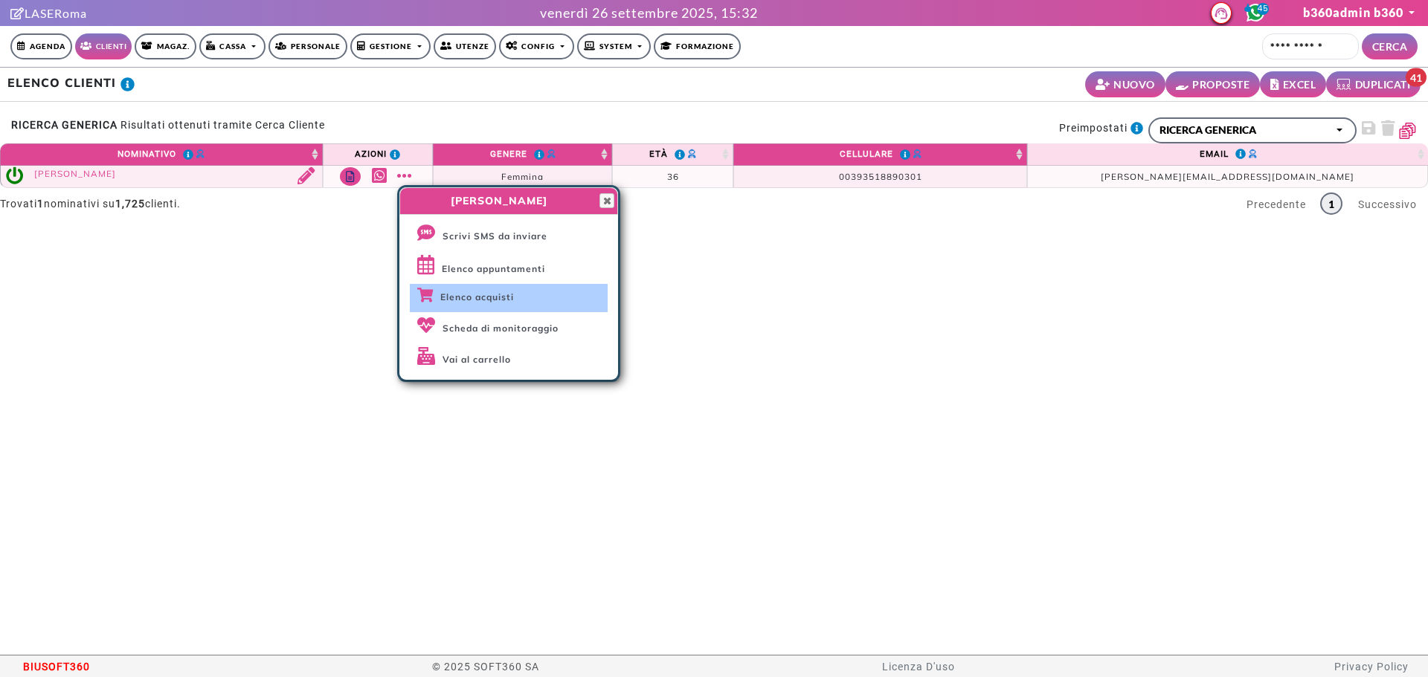
click at [498, 287] on link "Elenco acquisti" at bounding box center [509, 298] width 198 height 28
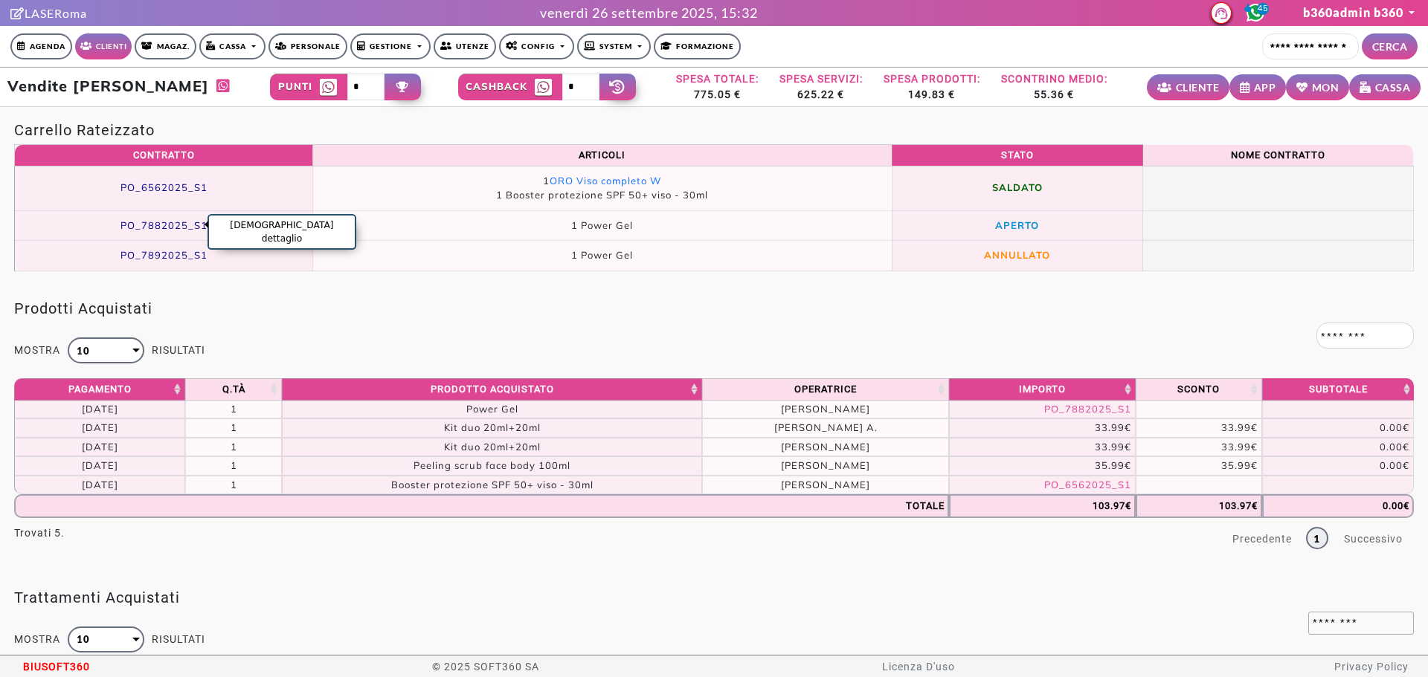
click at [176, 222] on span "PO_7882025_S1" at bounding box center [163, 225] width 87 height 12
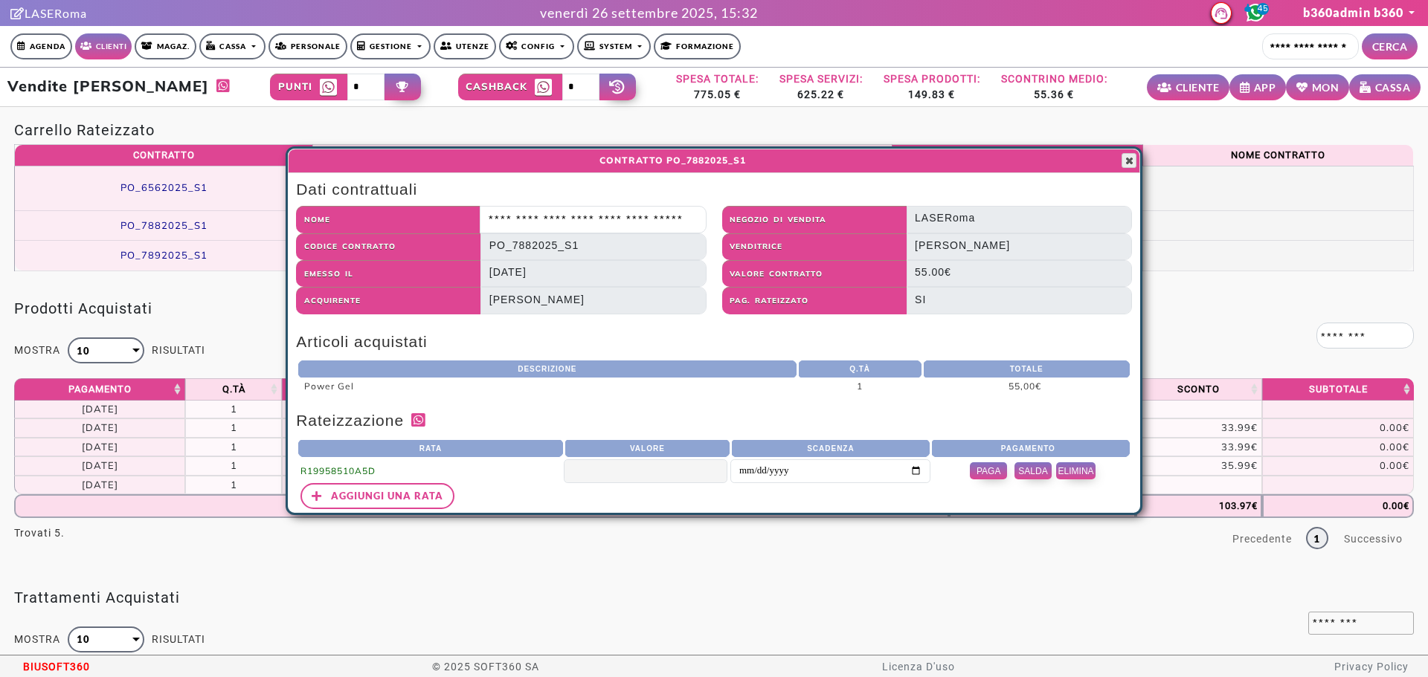
click at [1125, 155] on span "button" at bounding box center [1129, 161] width 12 height 12
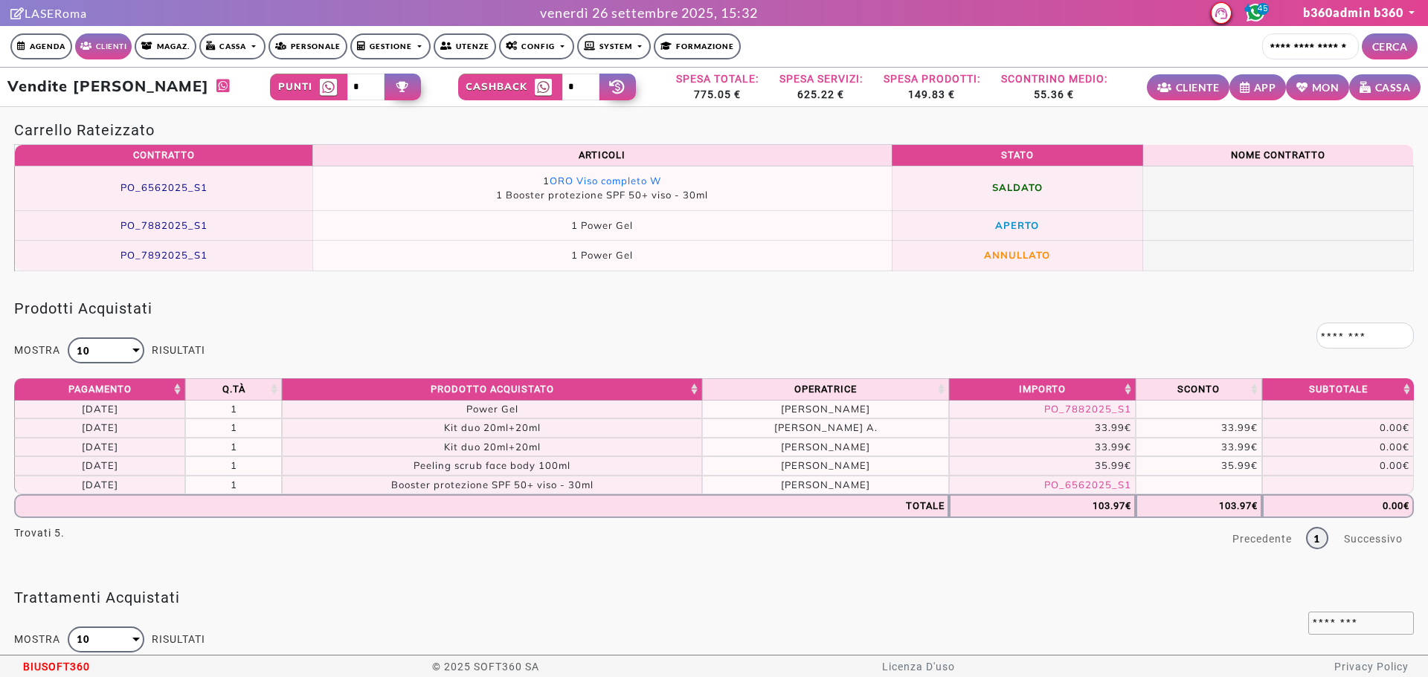
click at [152, 248] on td "PO_7892025_S1" at bounding box center [164, 256] width 298 height 30
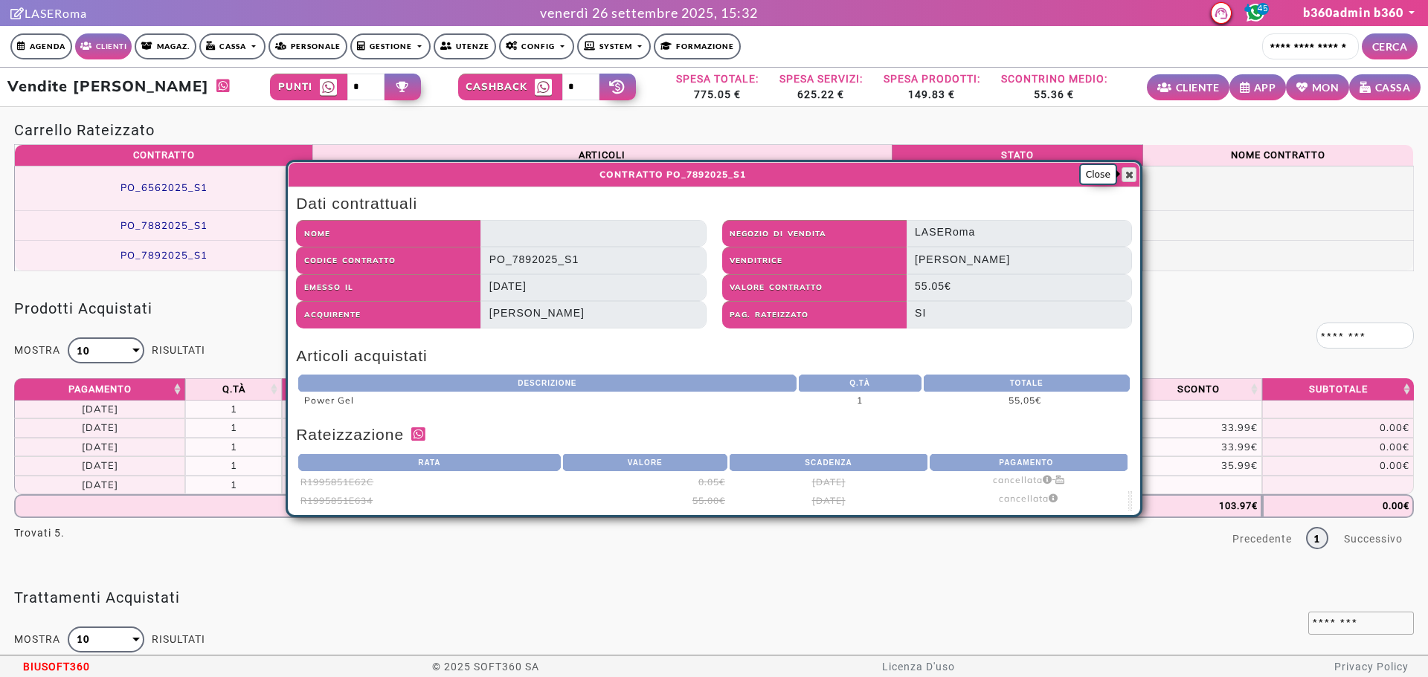
click at [1129, 175] on span "button" at bounding box center [1129, 175] width 12 height 12
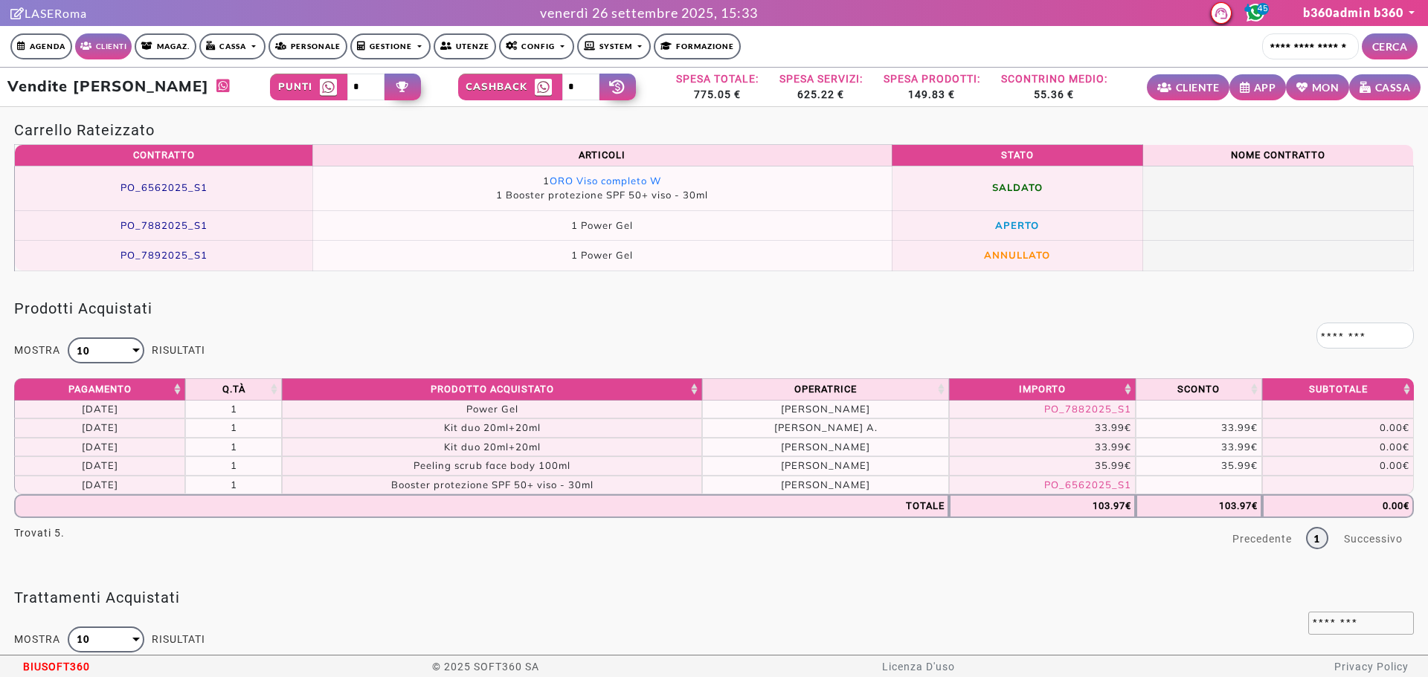
click at [233, 44] on link "Cassa" at bounding box center [232, 46] width 66 height 26
click at [1294, 48] on input "Cerca cliente..." at bounding box center [1310, 46] width 97 height 26
type input "*******"
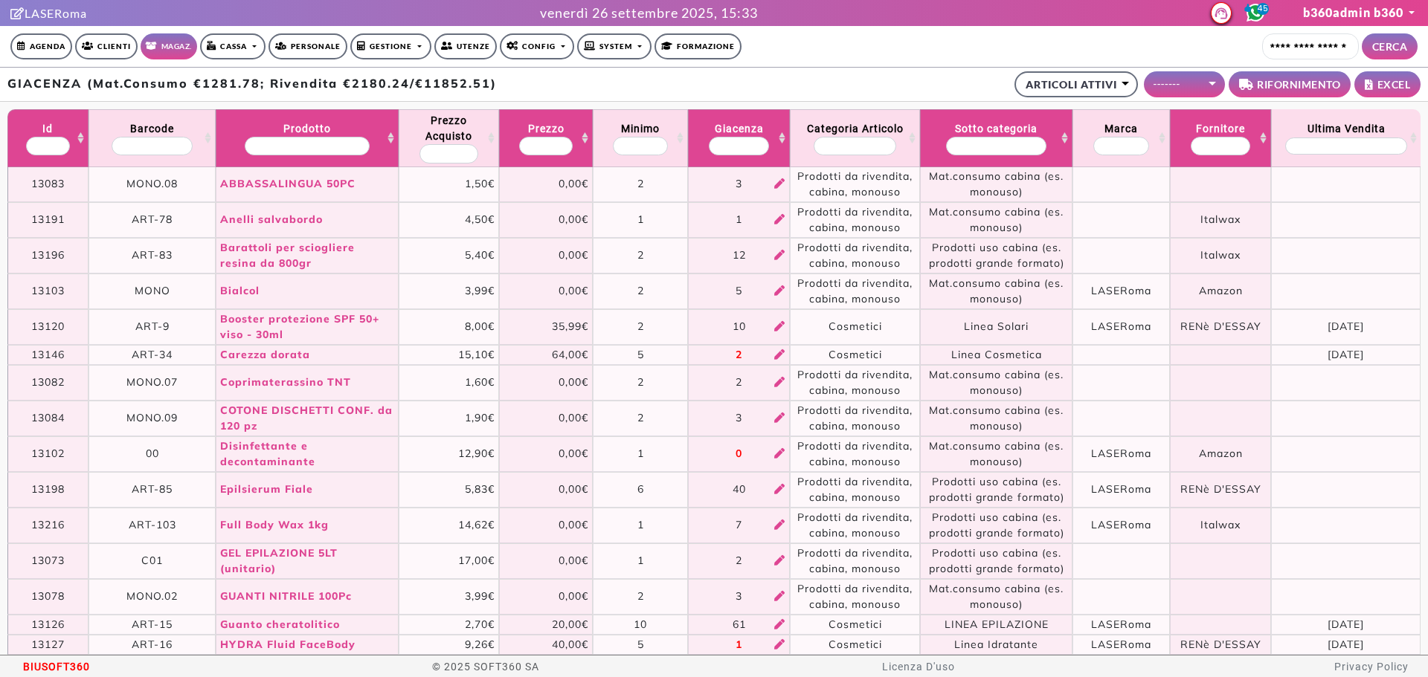
select select "**"
click at [291, 142] on input "Prodotto: activate to sort column ascending" at bounding box center [307, 146] width 125 height 19
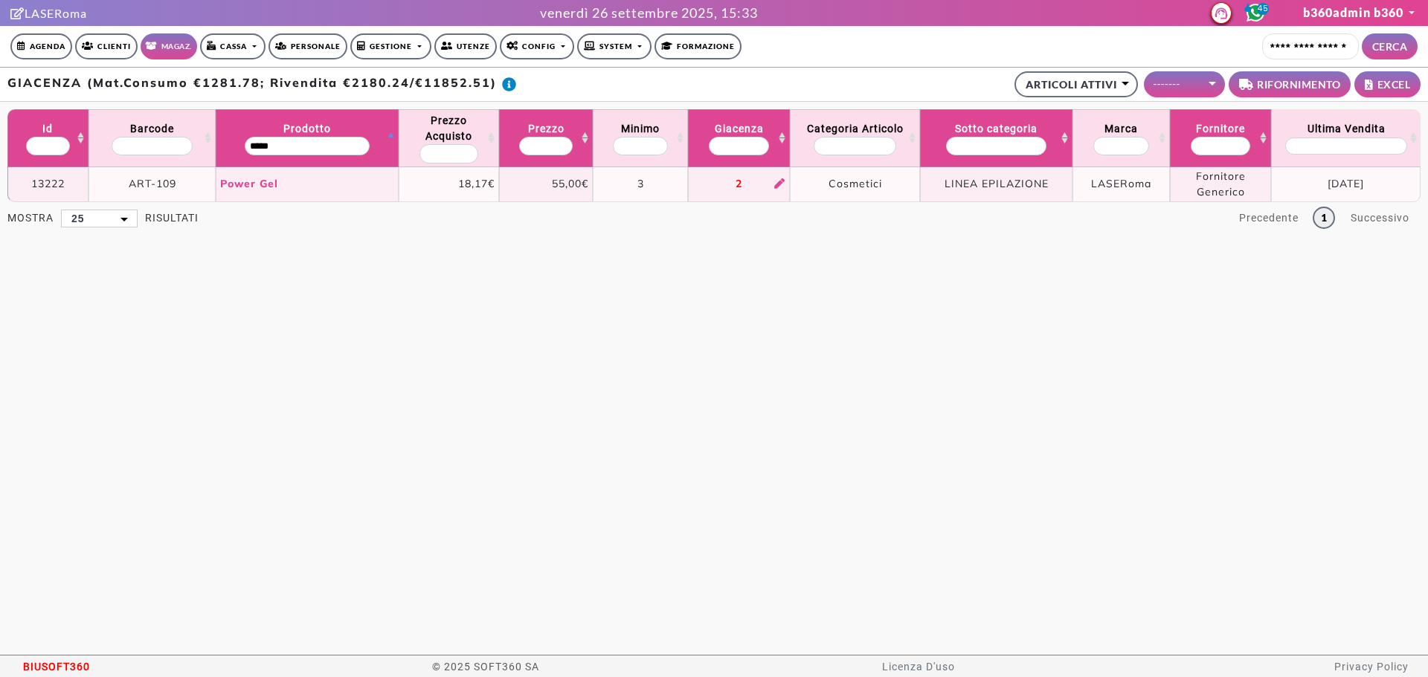
type input "*****"
click at [233, 183] on link "Power Gel" at bounding box center [249, 183] width 58 height 13
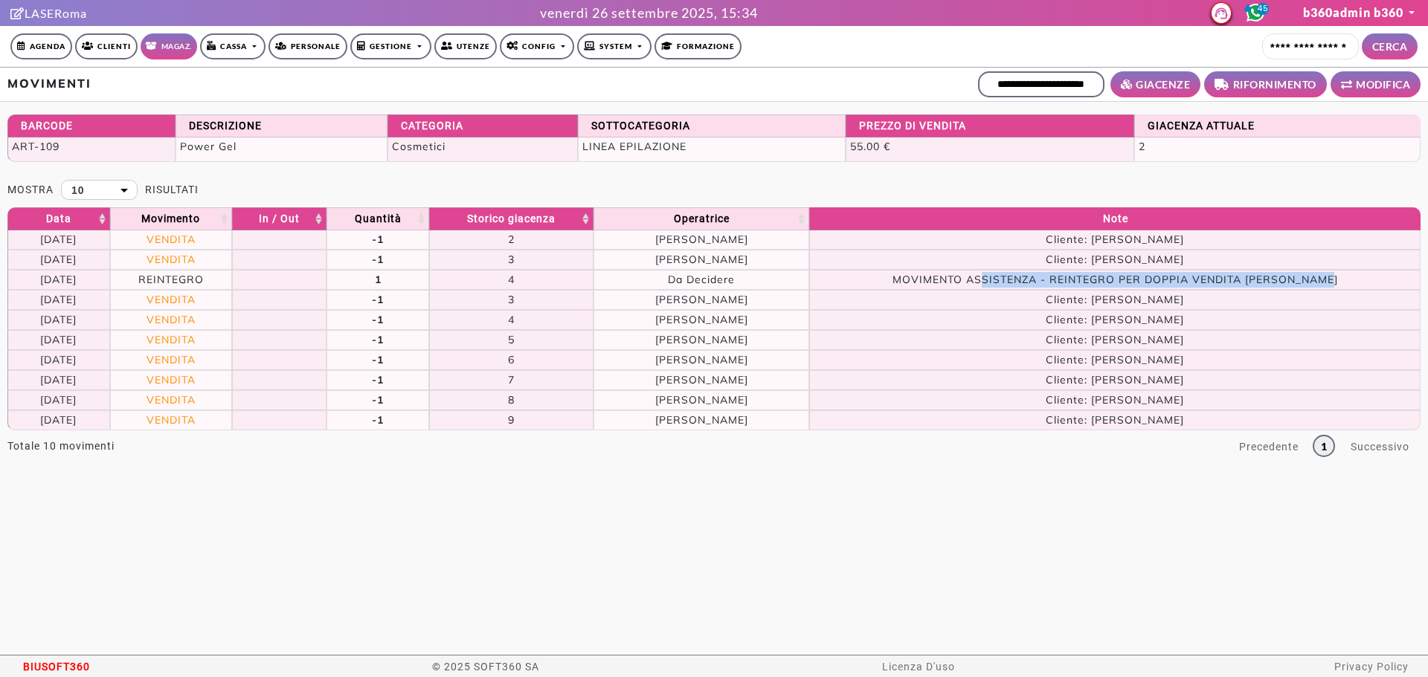
drag, startPoint x: 1002, startPoint y: 277, endPoint x: 1322, endPoint y: 279, distance: 320.5
click at [1322, 279] on td "MOVIMENTO ASSISTENZA - REINTEGRO PER DOPPIA VENDITA Sonia Sharifi" at bounding box center [1114, 280] width 611 height 20
click at [1025, 265] on td "Cliente: Roberta Fiorina" at bounding box center [1114, 260] width 611 height 20
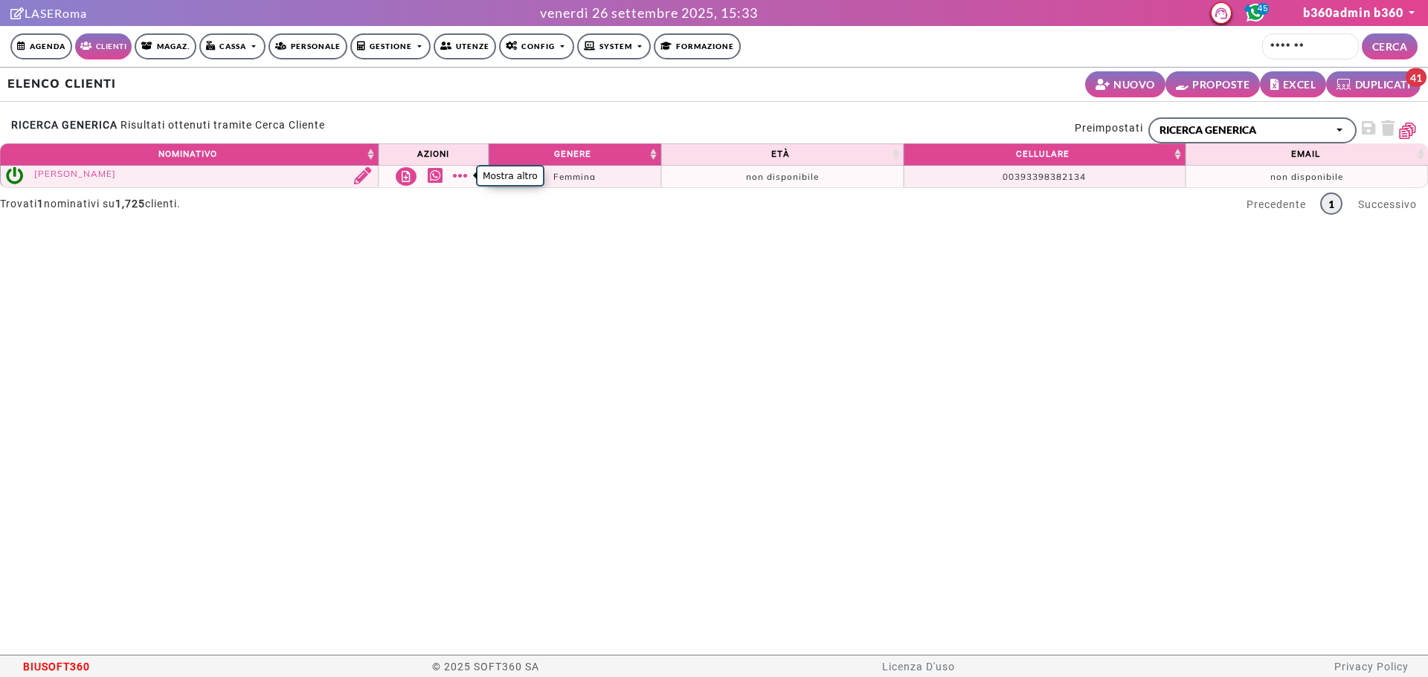
click at [459, 173] on link "Mostra altro" at bounding box center [462, 175] width 19 height 17
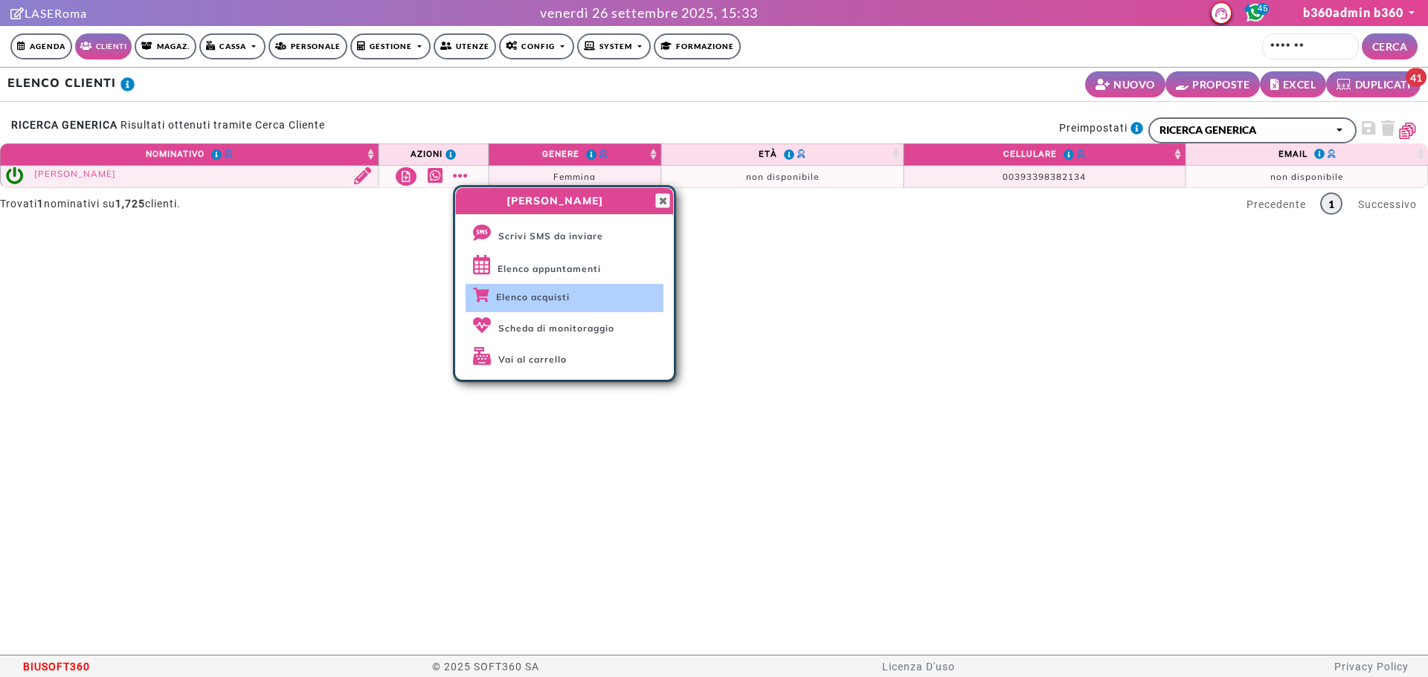
click at [564, 297] on span "Elenco acquisti" at bounding box center [533, 296] width 74 height 11
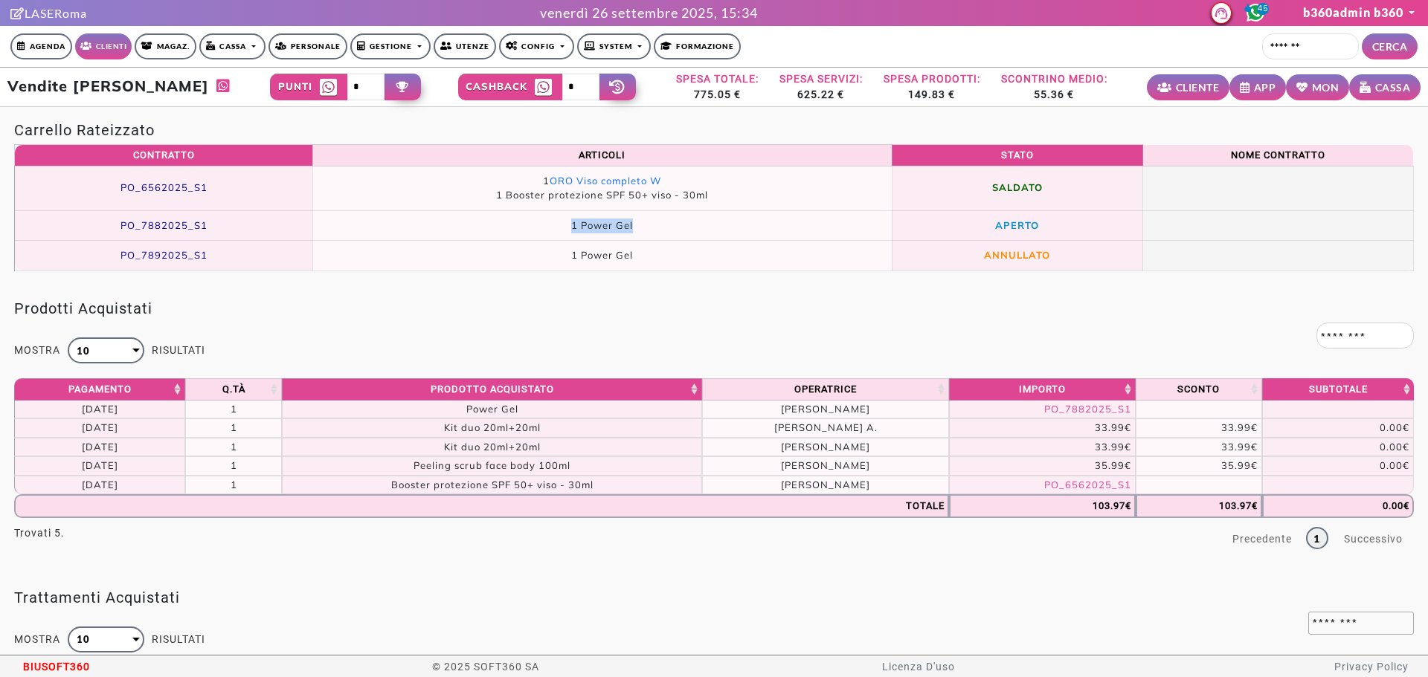
drag, startPoint x: 551, startPoint y: 218, endPoint x: 630, endPoint y: 228, distance: 79.4
click at [630, 228] on p "1 Power Gel" at bounding box center [602, 226] width 534 height 15
click at [557, 229] on p "1 Power Gel" at bounding box center [602, 226] width 534 height 15
drag, startPoint x: 561, startPoint y: 229, endPoint x: 642, endPoint y: 242, distance: 82.9
click at [631, 229] on p "1 Power Gel" at bounding box center [602, 226] width 534 height 15
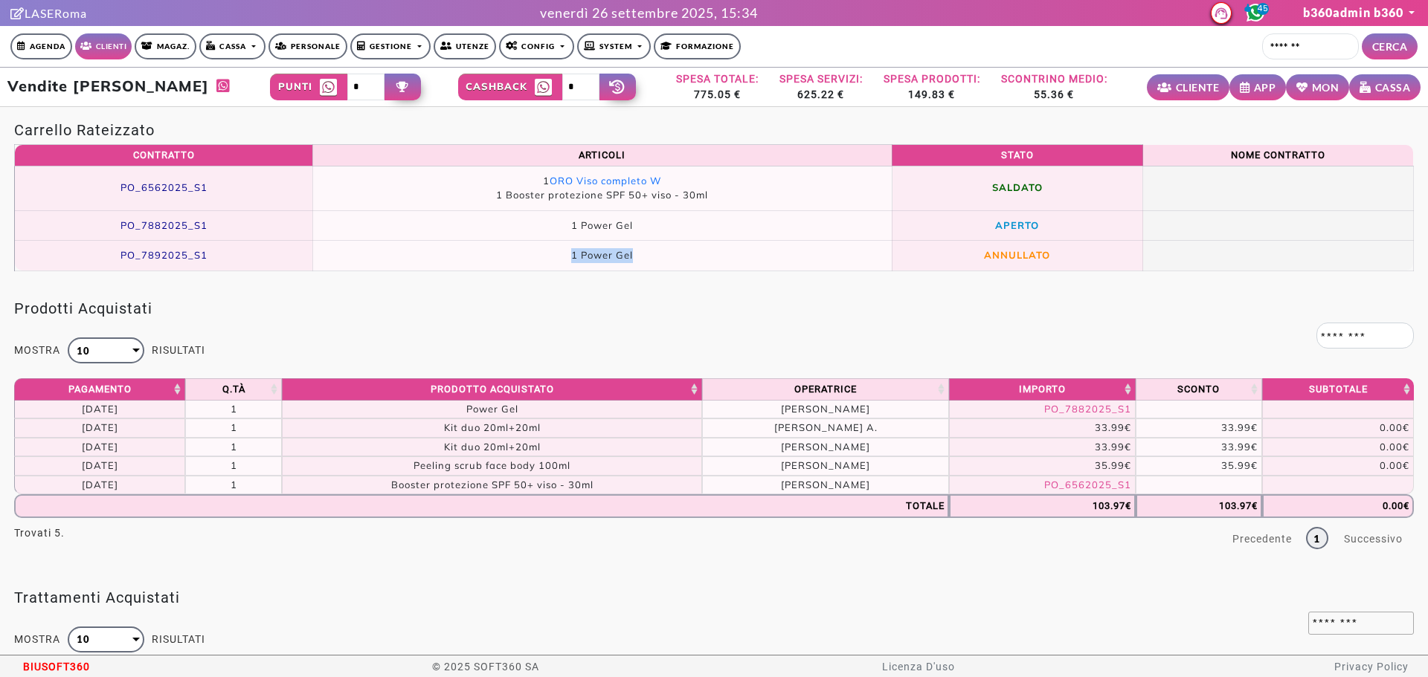
drag, startPoint x: 644, startPoint y: 257, endPoint x: 555, endPoint y: 254, distance: 88.5
click at [558, 254] on p "1 Power Gel" at bounding box center [602, 255] width 534 height 15
drag, startPoint x: 591, startPoint y: 230, endPoint x: 622, endPoint y: 239, distance: 31.8
click at [599, 233] on p "1 Power Gel" at bounding box center [602, 226] width 534 height 15
click at [636, 222] on p "1 Power Gel" at bounding box center [602, 226] width 534 height 15
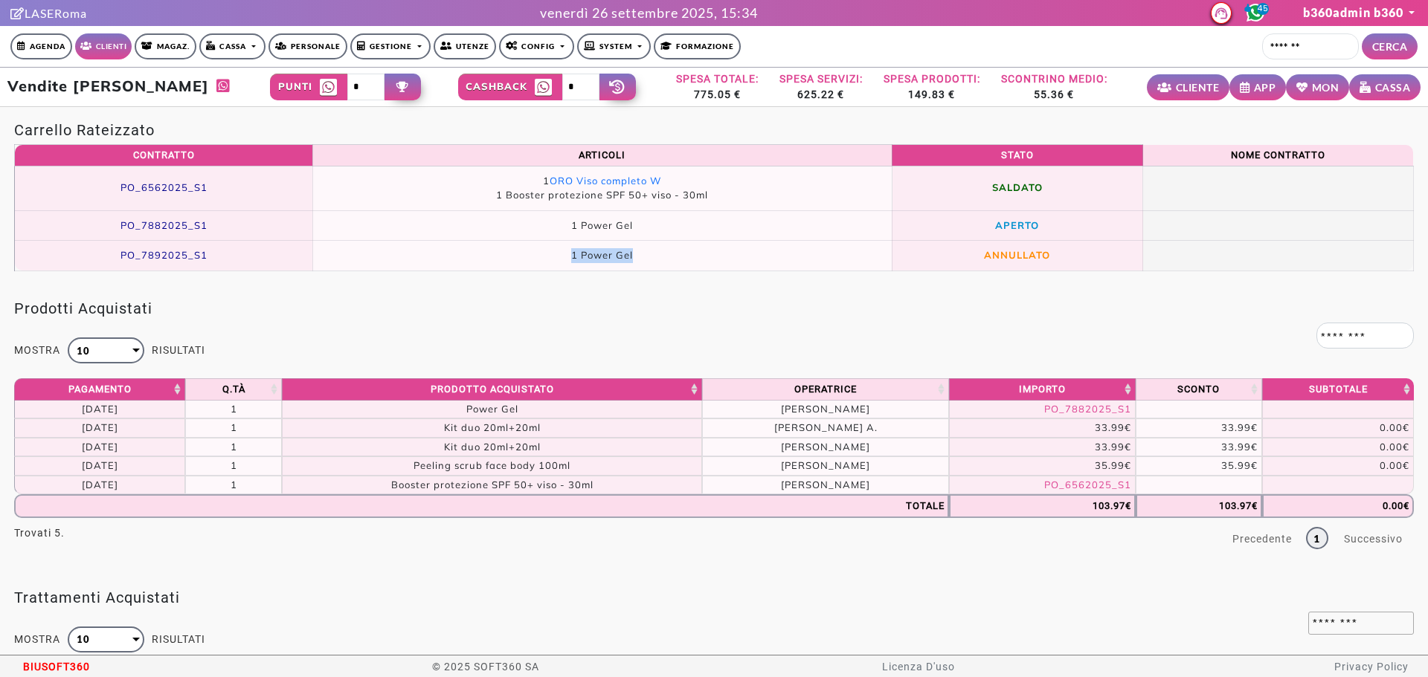
drag, startPoint x: 633, startPoint y: 260, endPoint x: 548, endPoint y: 256, distance: 84.9
click at [548, 256] on p "1 Power Gel" at bounding box center [602, 255] width 534 height 15
click at [558, 259] on p "1 Power Gel" at bounding box center [602, 255] width 534 height 15
drag, startPoint x: 561, startPoint y: 259, endPoint x: 638, endPoint y: 259, distance: 77.3
click at [637, 259] on p "1 Power Gel" at bounding box center [602, 255] width 534 height 15
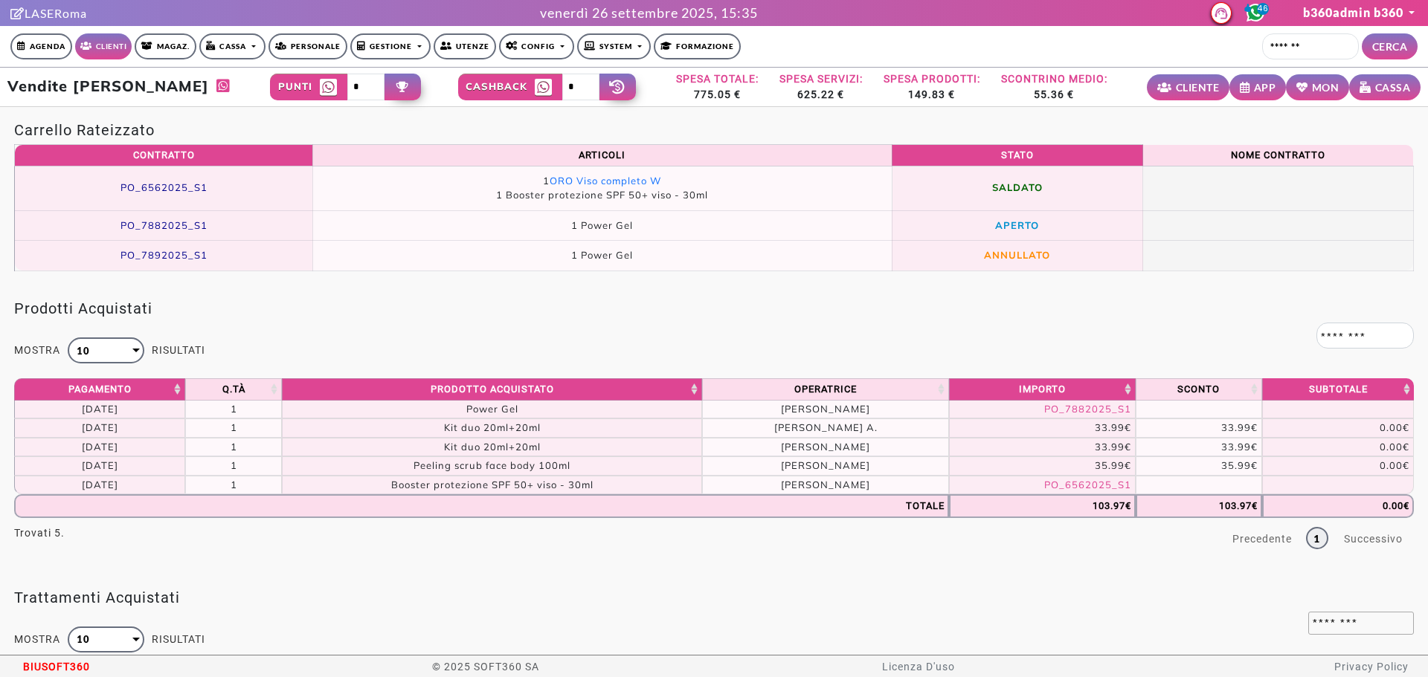
click at [931, 320] on div "Prodotti Acquistati Mostra ** ** ** *** 10 10 25 50 100 risultati Processing...…" at bounding box center [714, 430] width 1428 height 289
